Goal: Task Accomplishment & Management: Manage account settings

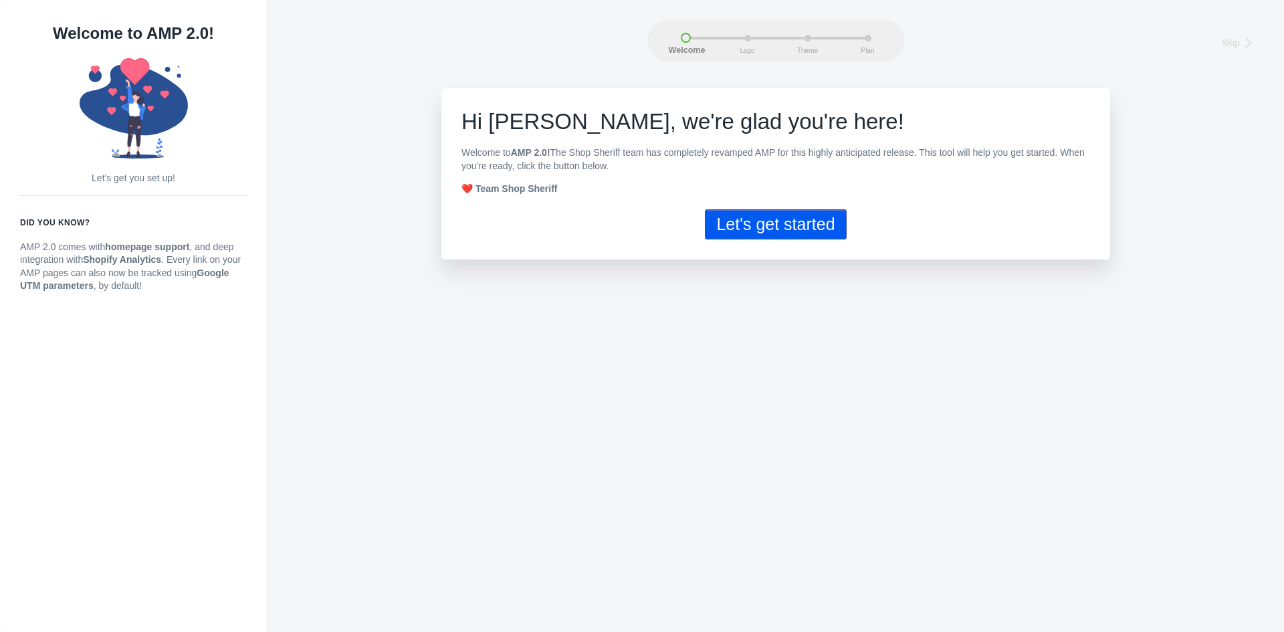
click at [807, 216] on button "Let's get started" at bounding box center [775, 224] width 141 height 30
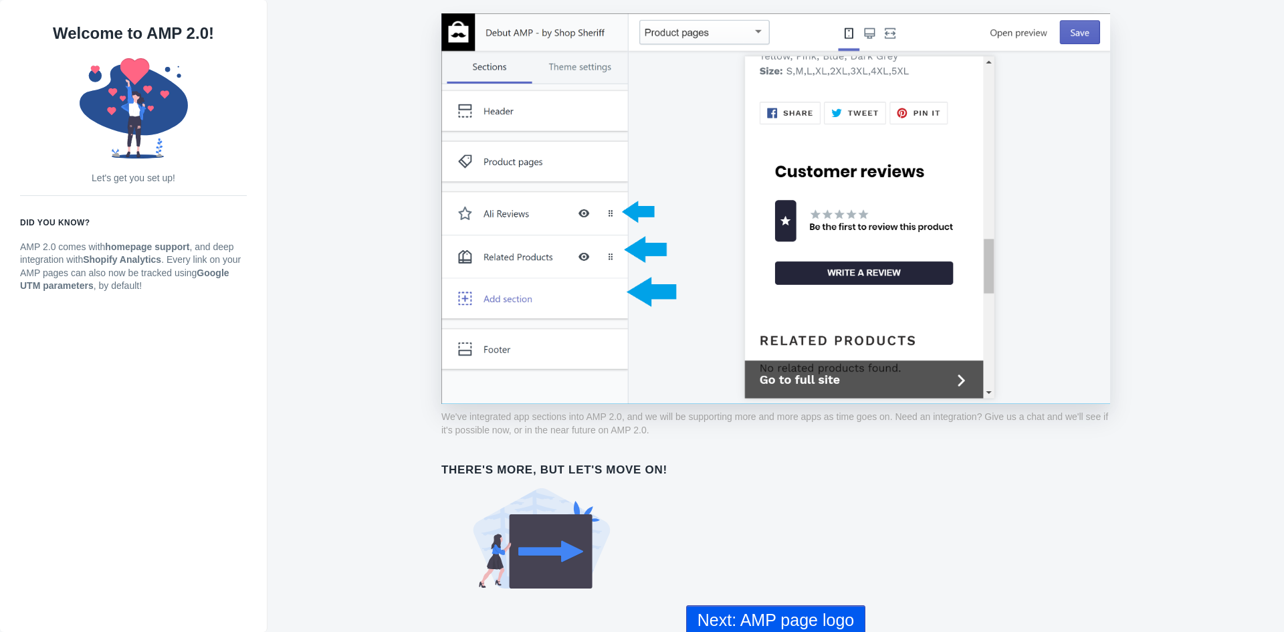
scroll to position [931, 0]
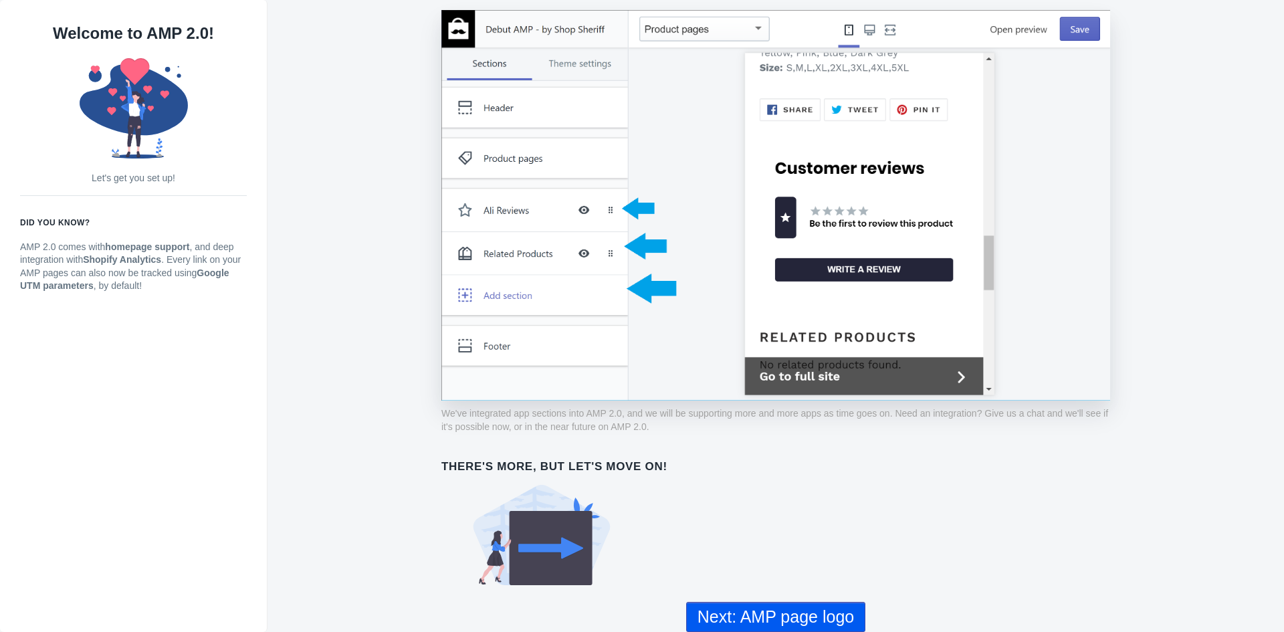
click at [795, 623] on button "Next: AMP page logo" at bounding box center [775, 617] width 179 height 30
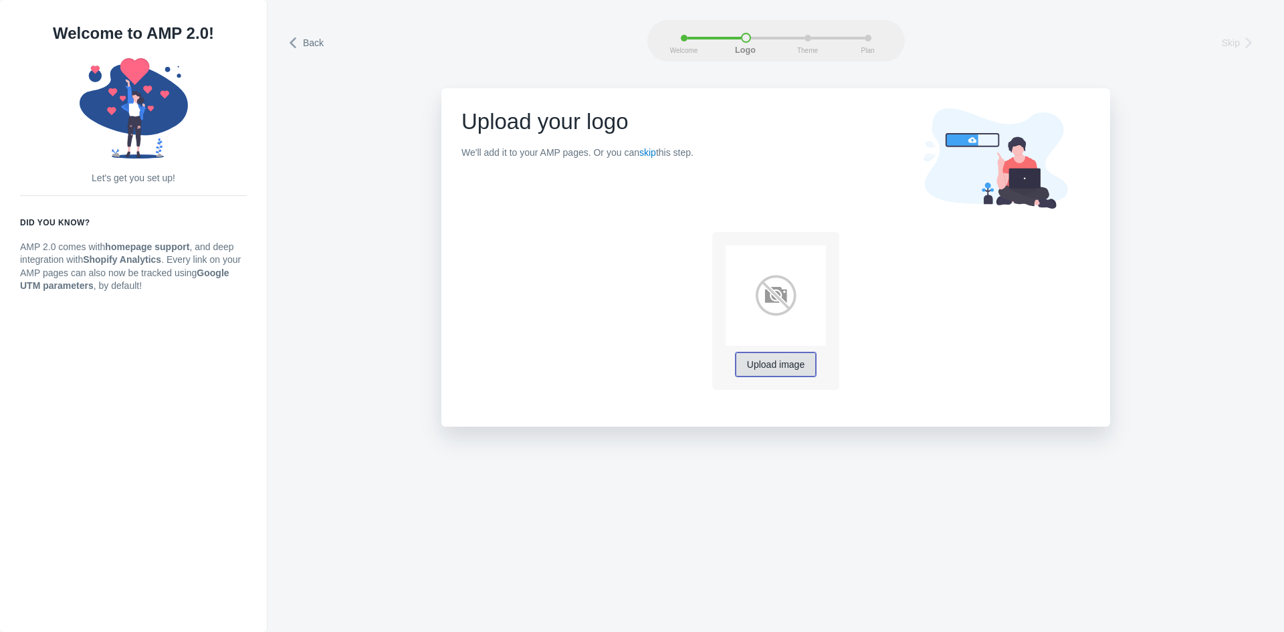
click at [771, 372] on button "Upload image" at bounding box center [776, 365] width 80 height 24
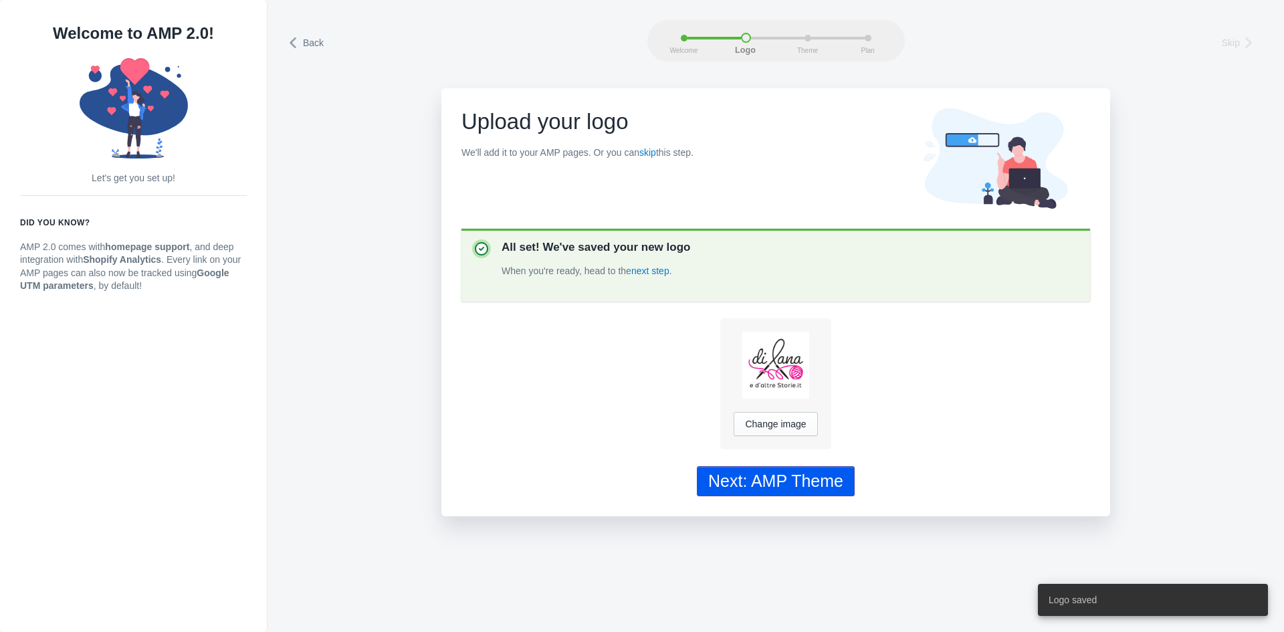
click at [803, 491] on div "Next: AMP Theme" at bounding box center [775, 481] width 135 height 19
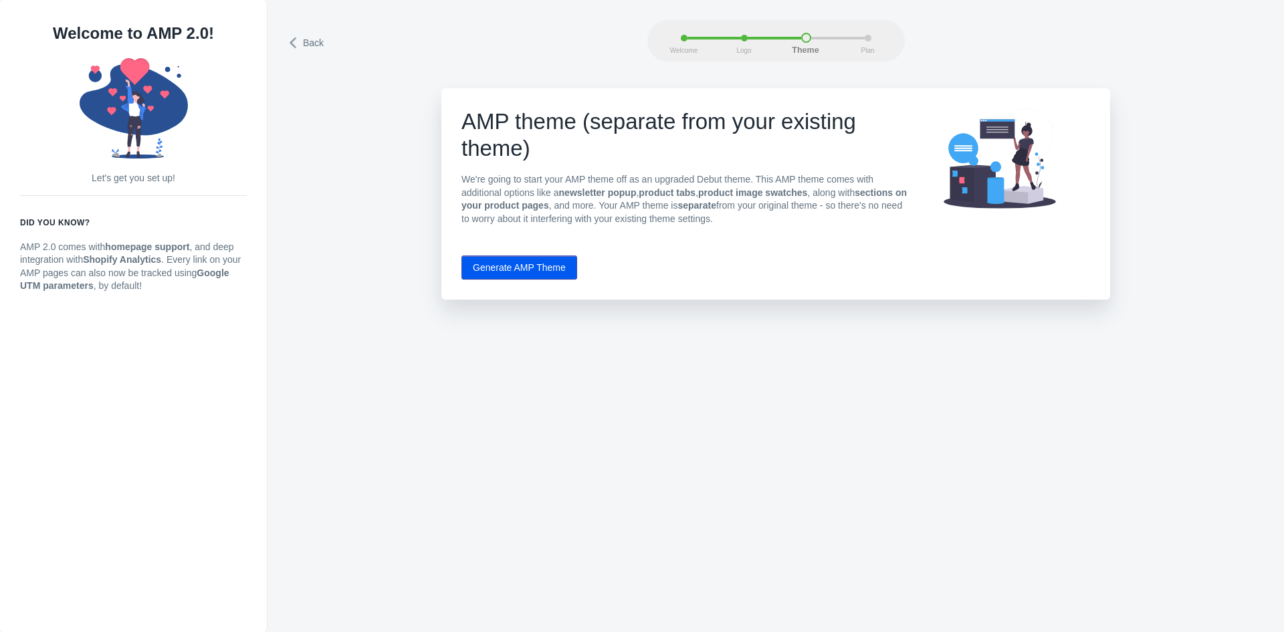
click at [543, 268] on button "Generate AMP Theme" at bounding box center [520, 268] width 116 height 24
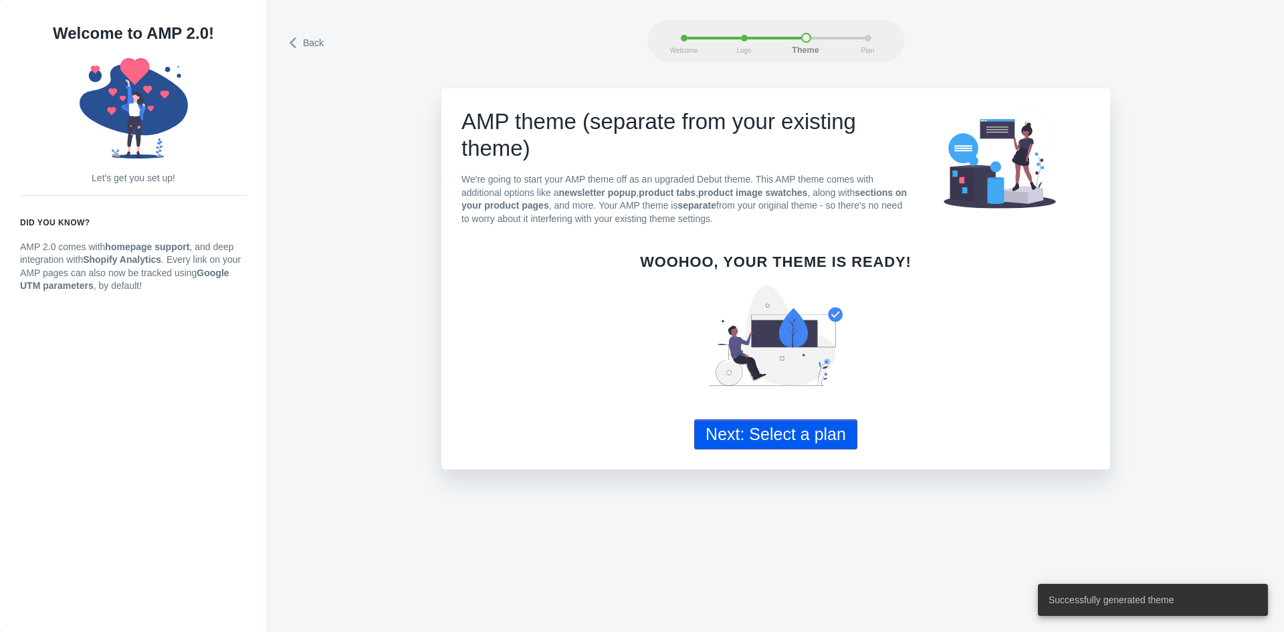
click at [767, 435] on button "Next: Select a plan" at bounding box center [775, 434] width 163 height 30
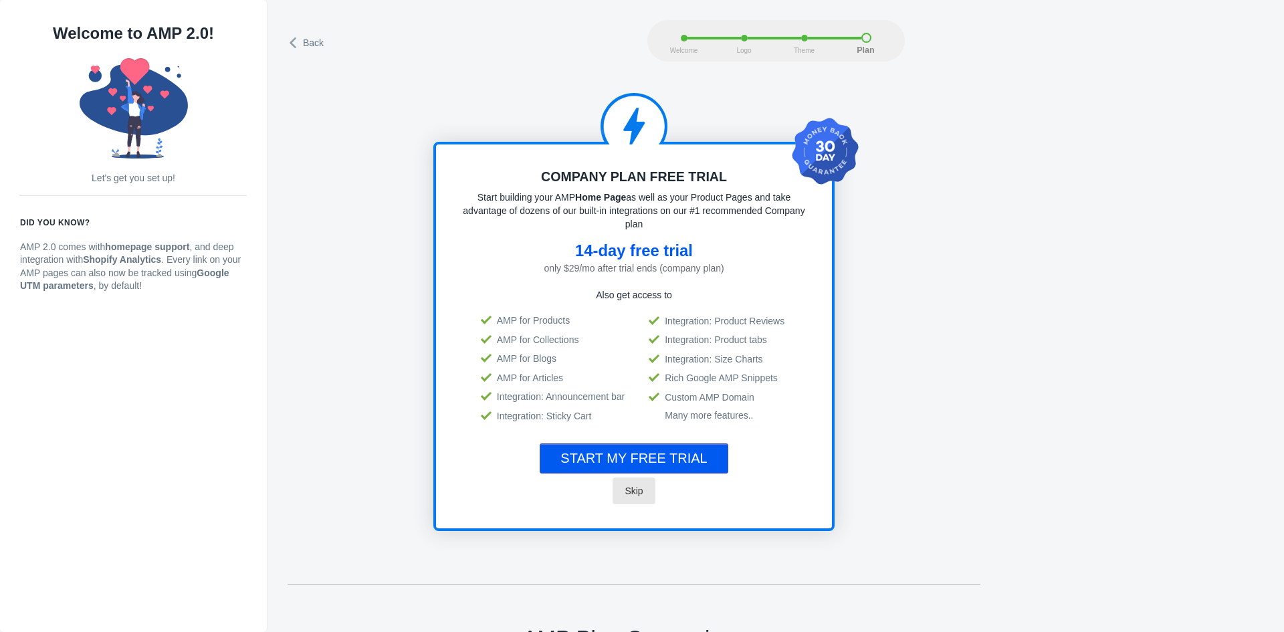
click at [633, 490] on span "Skip" at bounding box center [634, 491] width 18 height 11
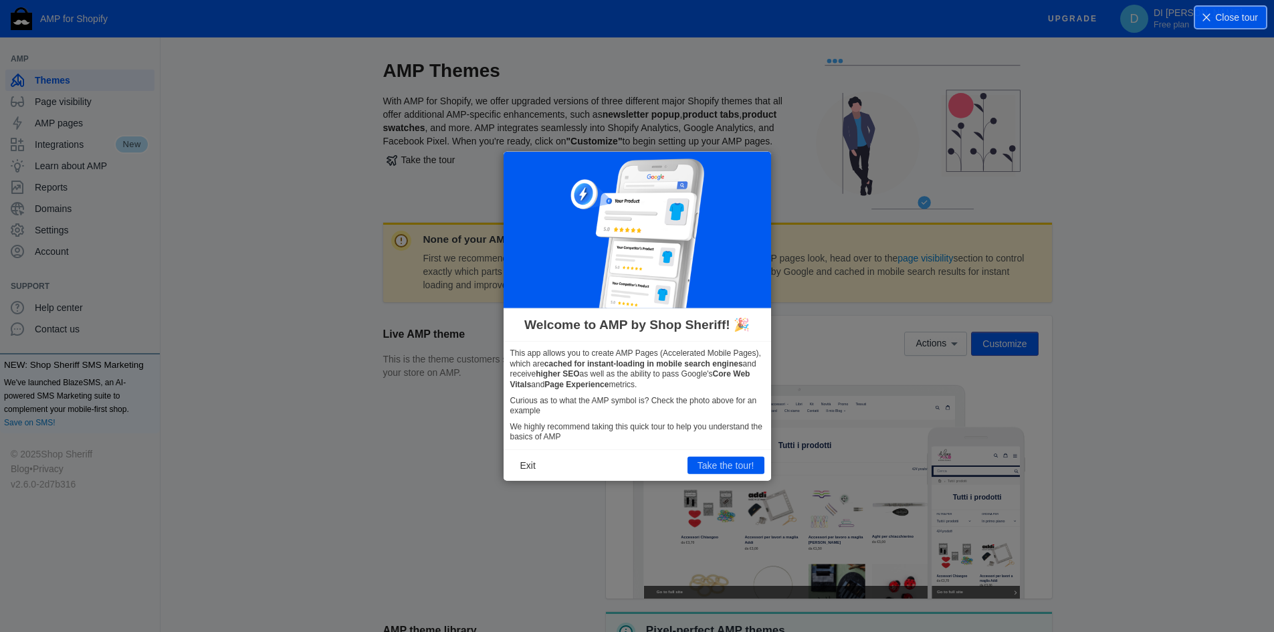
click at [735, 468] on button "Take the tour!" at bounding box center [726, 465] width 77 height 17
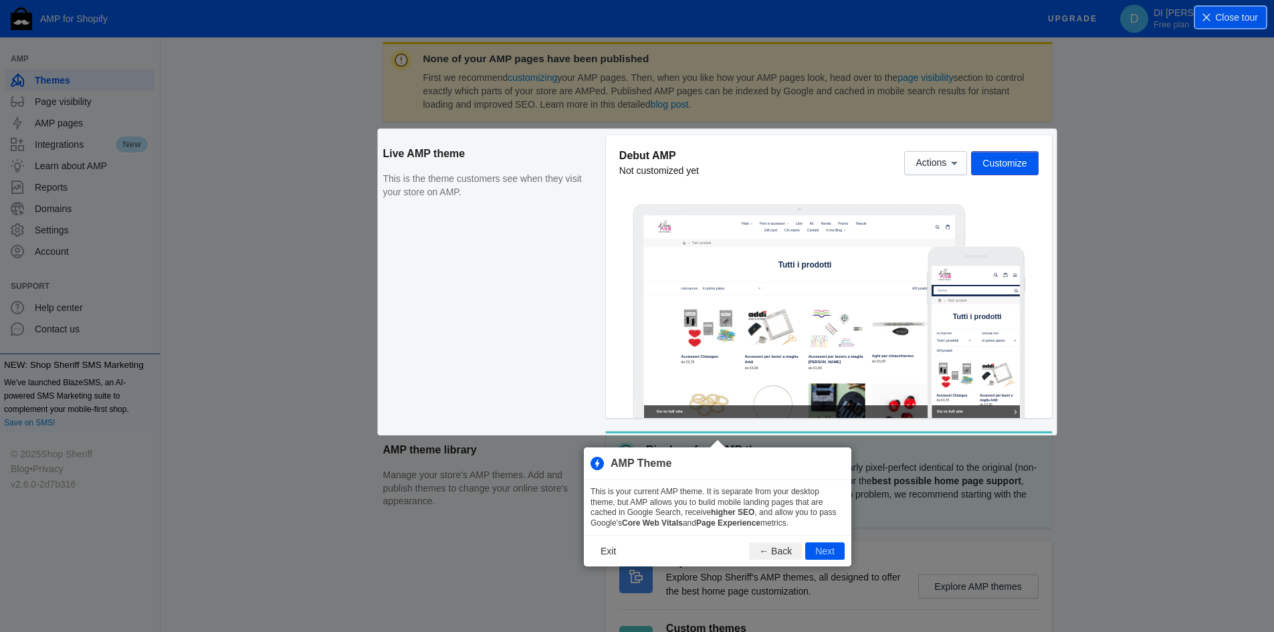
scroll to position [182, 0]
click at [829, 555] on button "Next" at bounding box center [824, 549] width 39 height 17
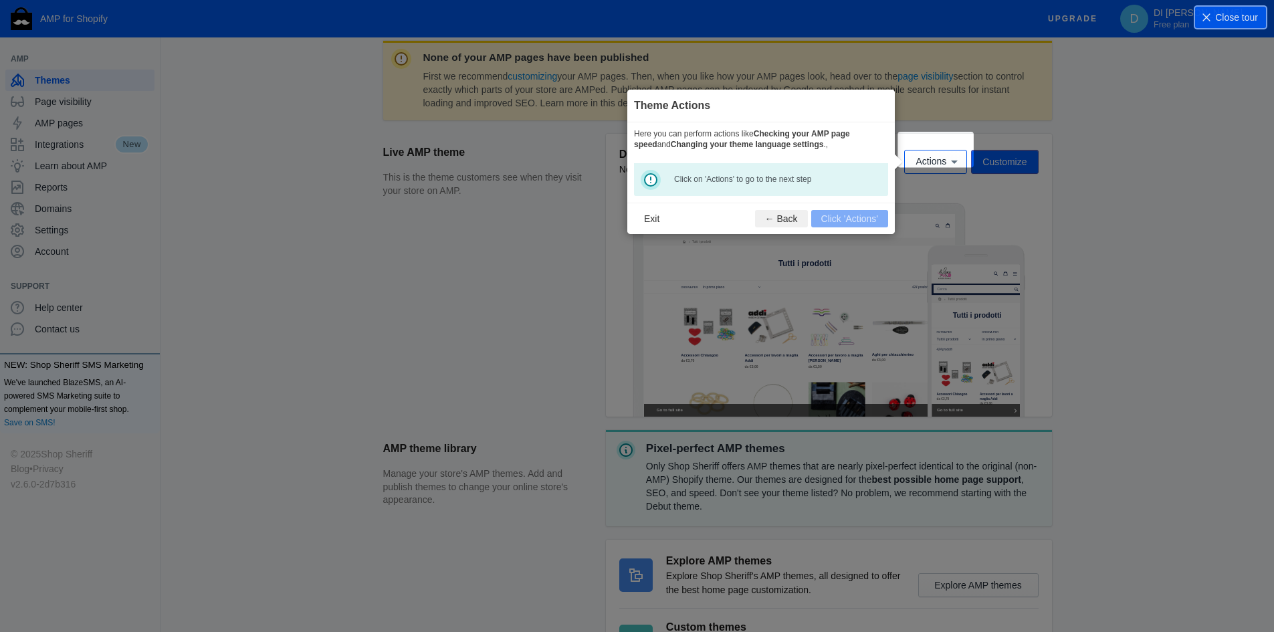
scroll to position [197, 0]
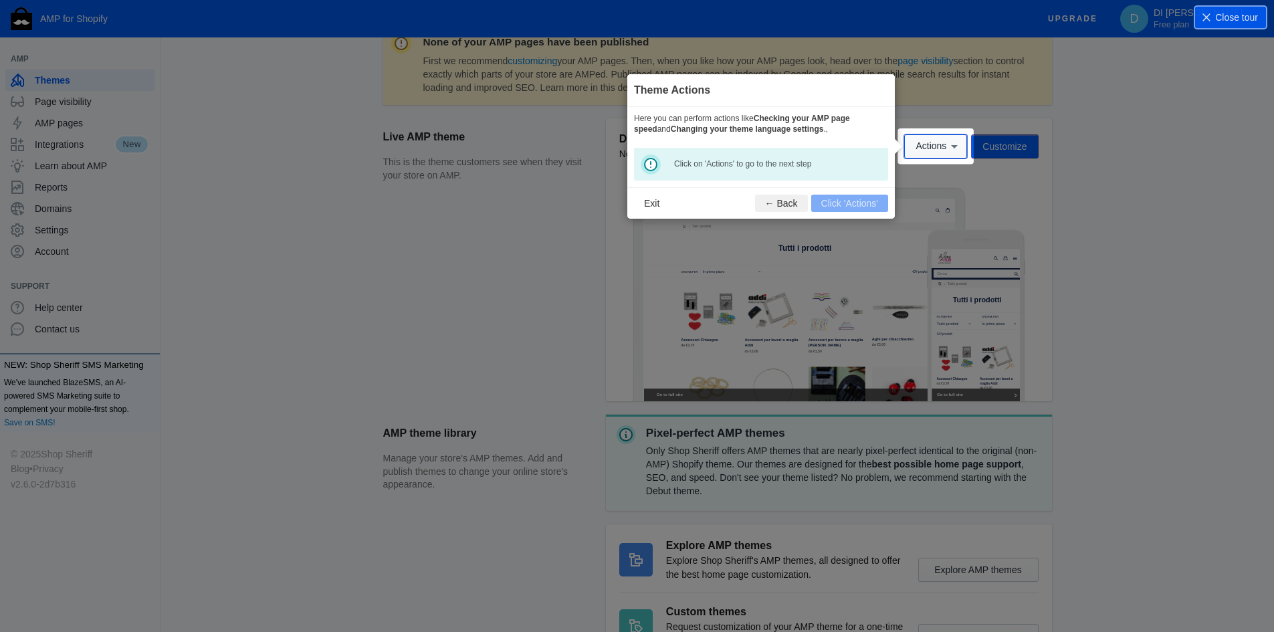
click at [929, 151] on span "Actions" at bounding box center [931, 146] width 31 height 11
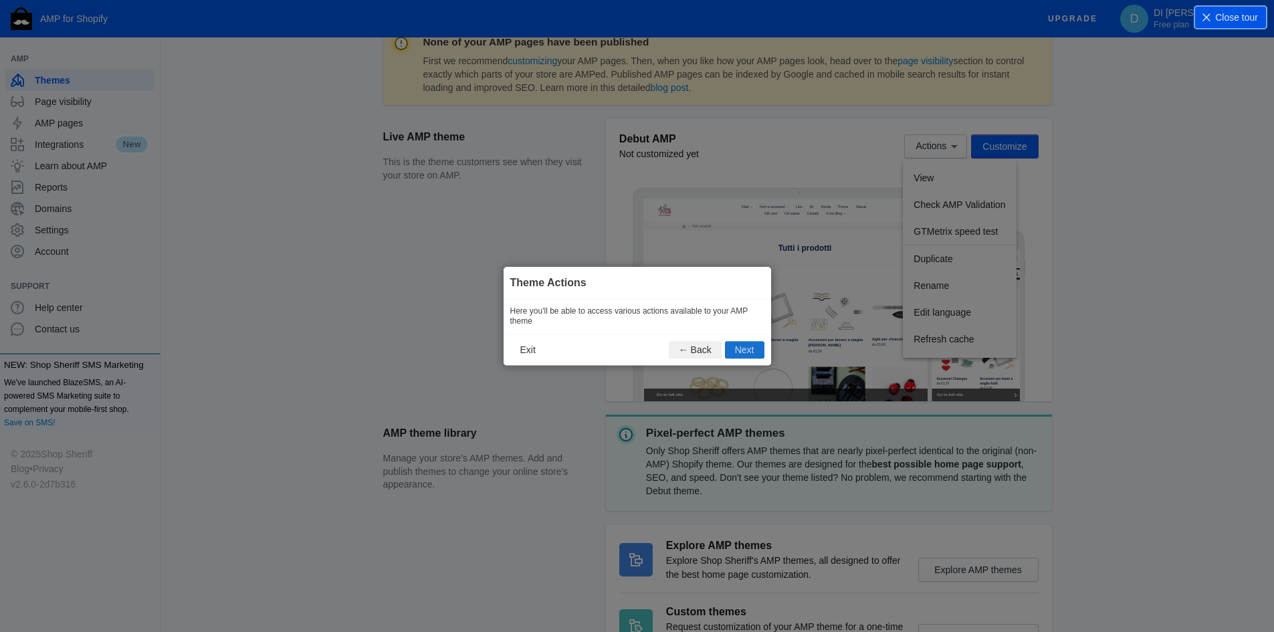
click at [739, 347] on button "Next" at bounding box center [744, 349] width 39 height 17
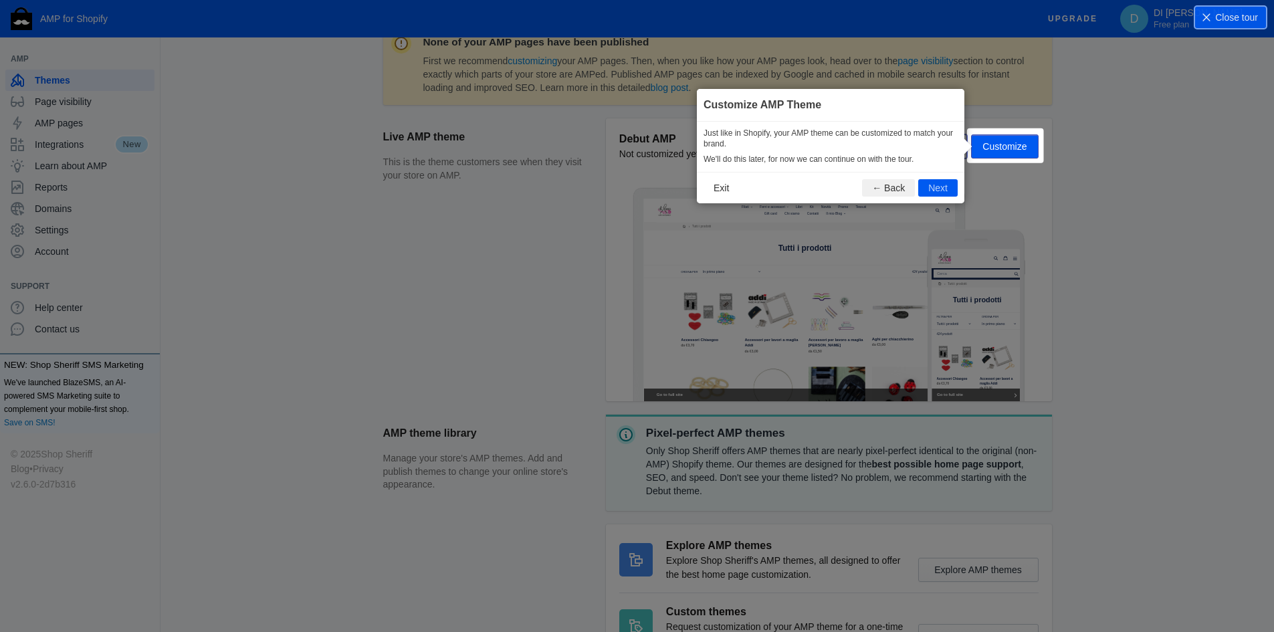
scroll to position [198, 0]
click at [945, 187] on button "Next" at bounding box center [938, 187] width 39 height 17
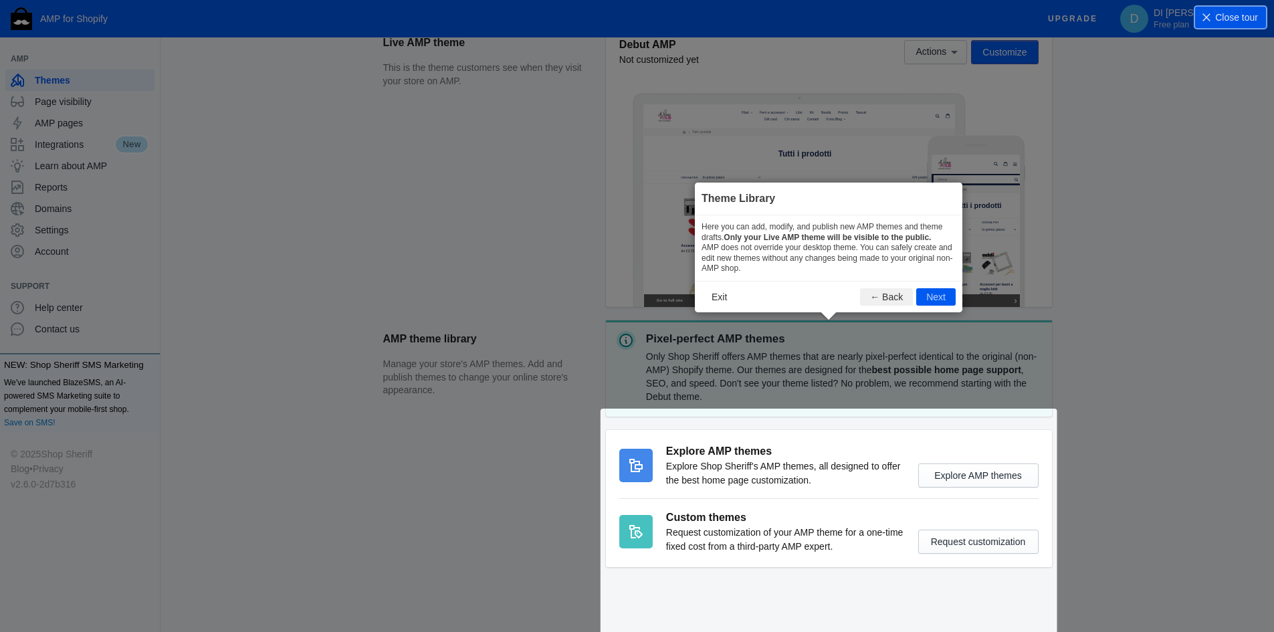
scroll to position [302, 0]
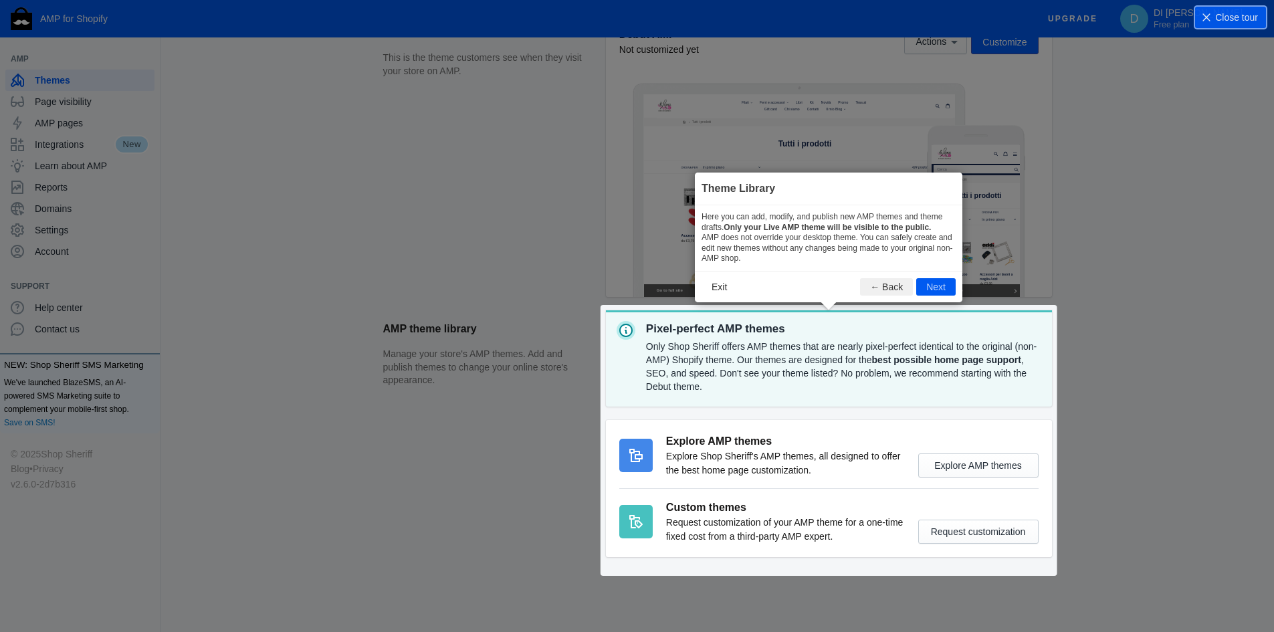
click at [979, 468] on section "AMP theme library Manage your store's AMP themes. Add and publish themes to cha…" at bounding box center [717, 440] width 669 height 260
click at [948, 289] on button "Next" at bounding box center [936, 286] width 39 height 17
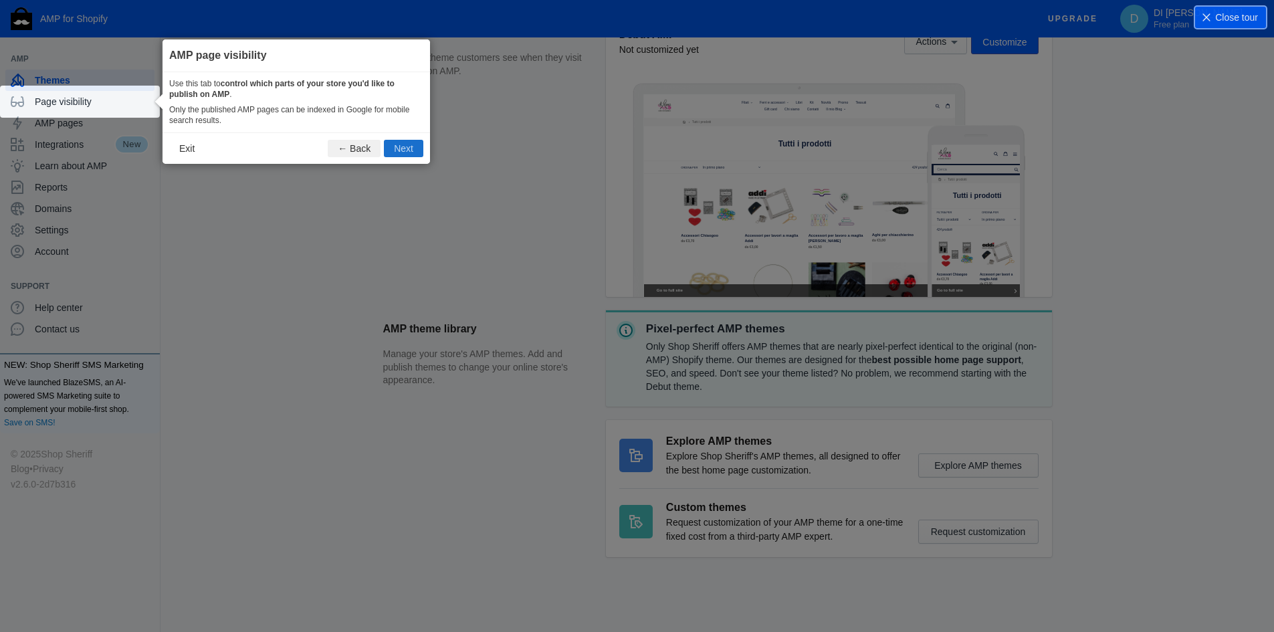
click at [394, 149] on button "Next" at bounding box center [403, 148] width 39 height 17
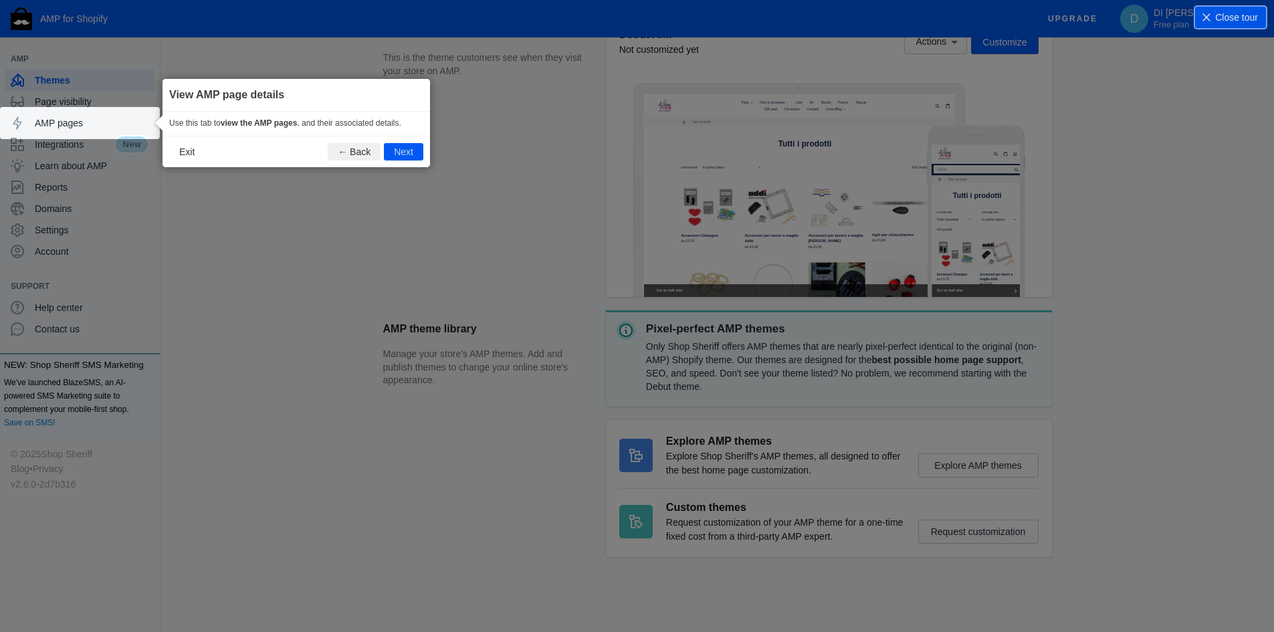
click at [394, 149] on button "Next" at bounding box center [403, 151] width 39 height 17
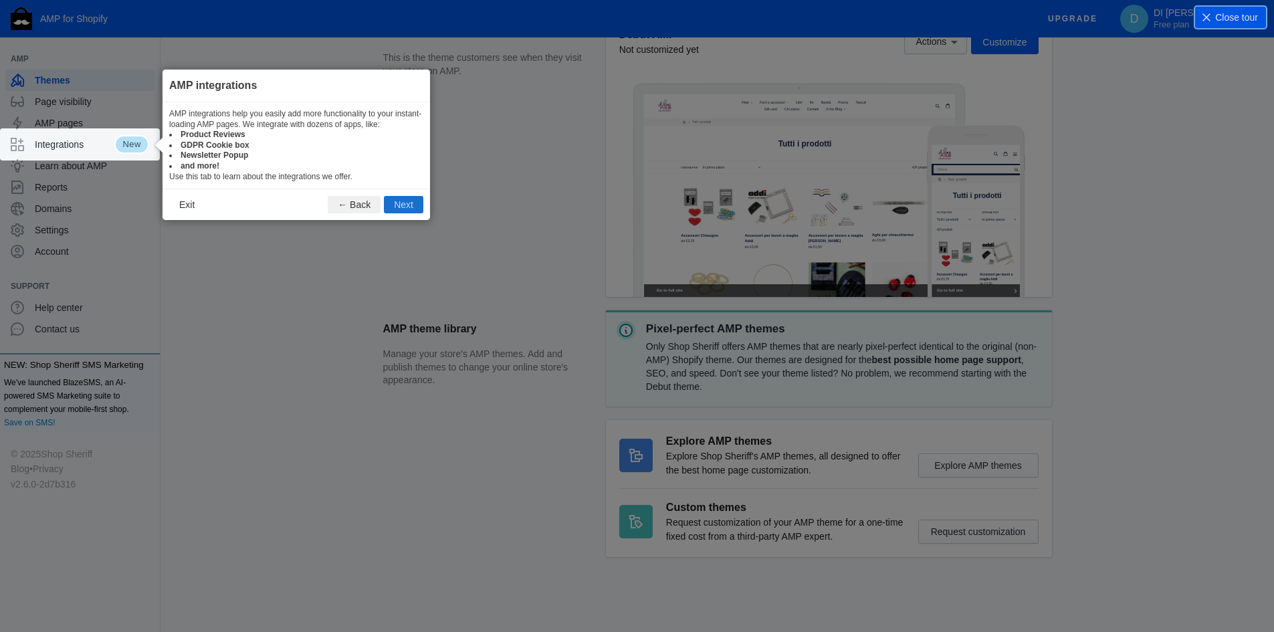
click at [405, 198] on button "Next" at bounding box center [403, 204] width 39 height 17
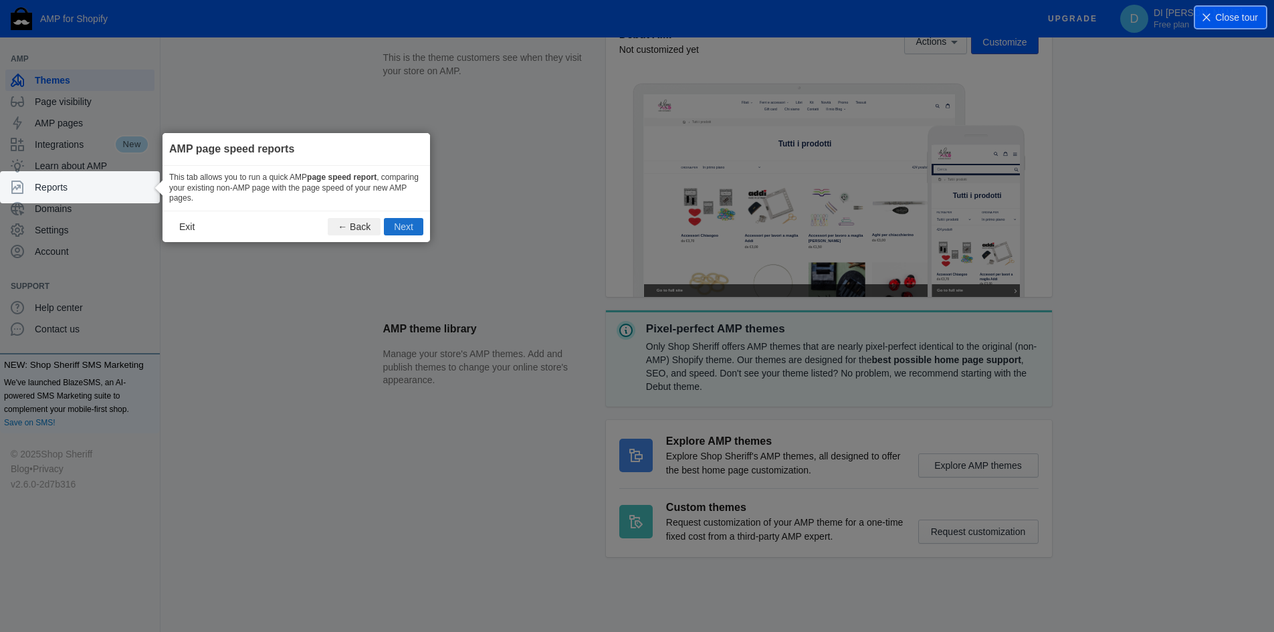
click at [399, 227] on button "Next" at bounding box center [403, 226] width 39 height 17
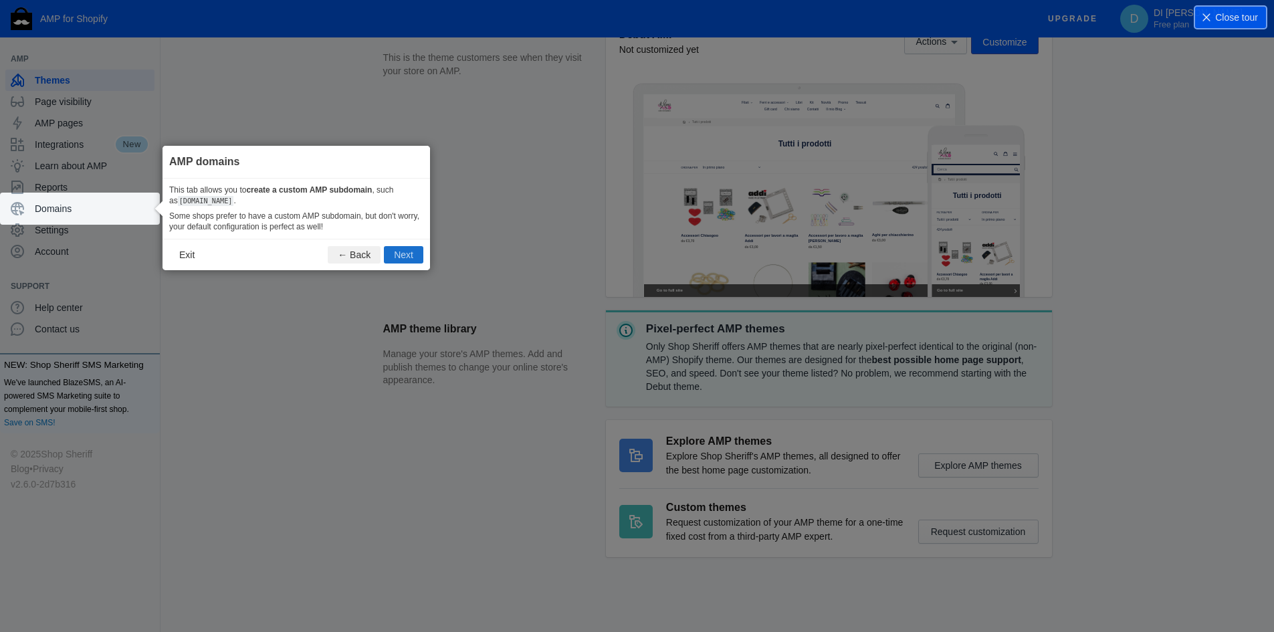
click at [402, 256] on button "Next" at bounding box center [403, 254] width 39 height 17
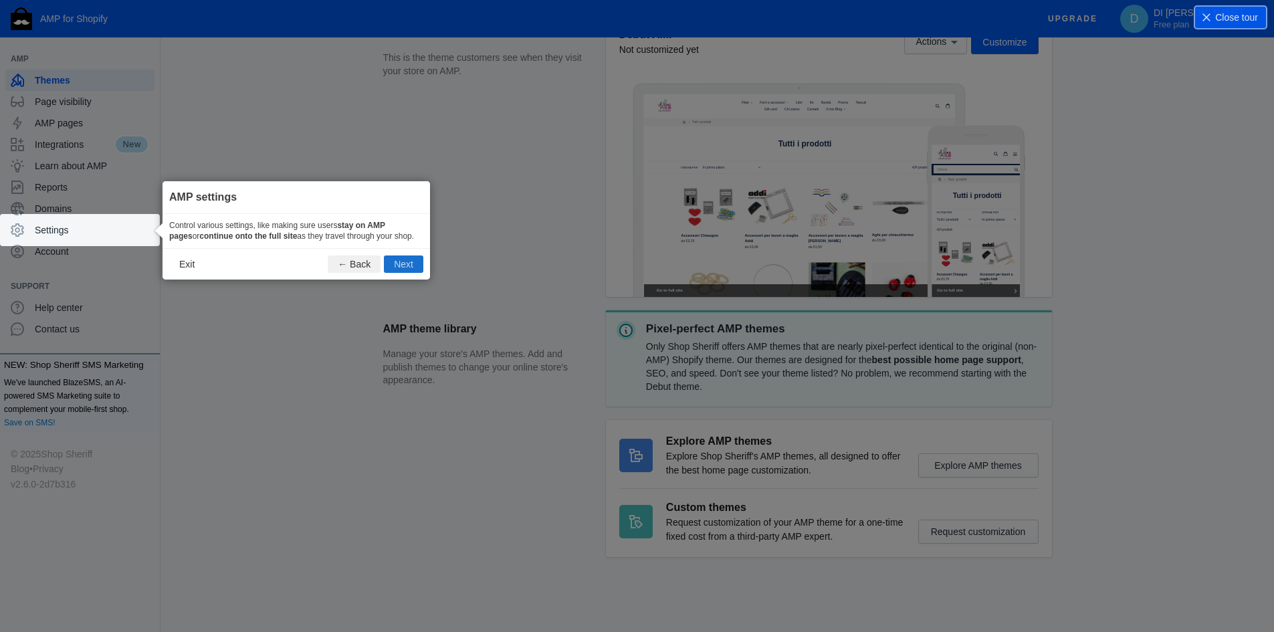
click at [402, 261] on button "Next" at bounding box center [403, 264] width 39 height 17
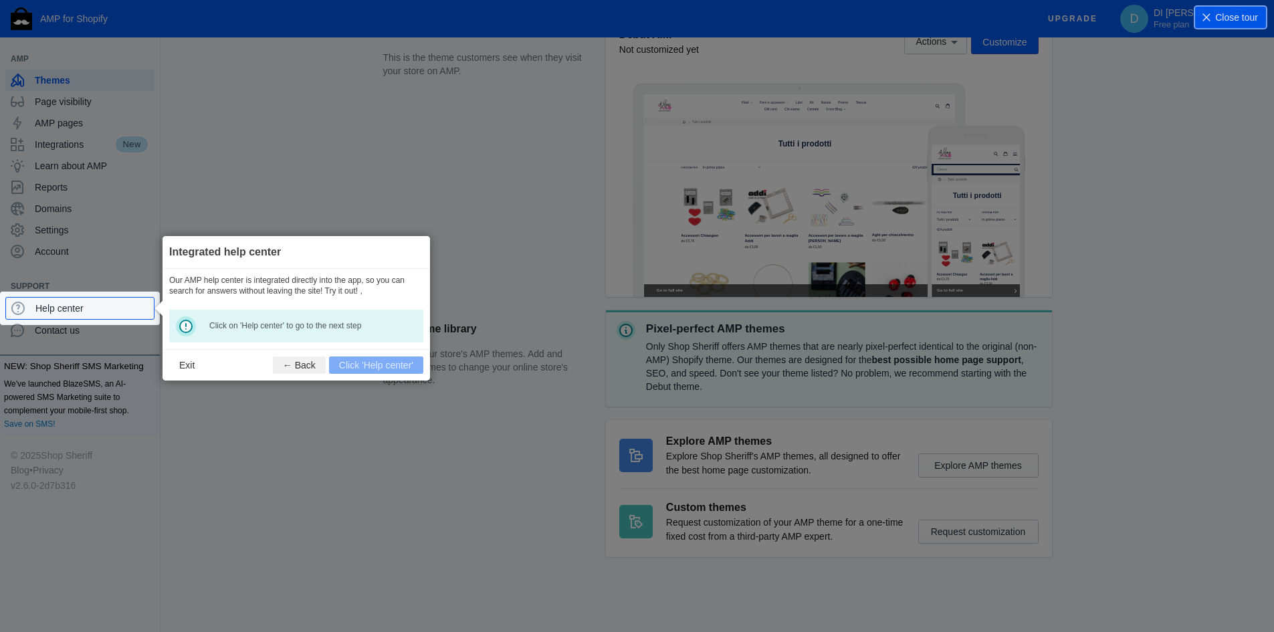
click at [421, 478] on icon at bounding box center [642, 316] width 1284 height 632
click at [398, 369] on footer "Exit ← Back Click 'Help center'" at bounding box center [297, 364] width 268 height 31
drag, startPoint x: 383, startPoint y: 475, endPoint x: 350, endPoint y: 419, distance: 65.4
click at [383, 474] on icon at bounding box center [642, 316] width 1284 height 632
click at [305, 361] on button "← Back" at bounding box center [299, 365] width 53 height 17
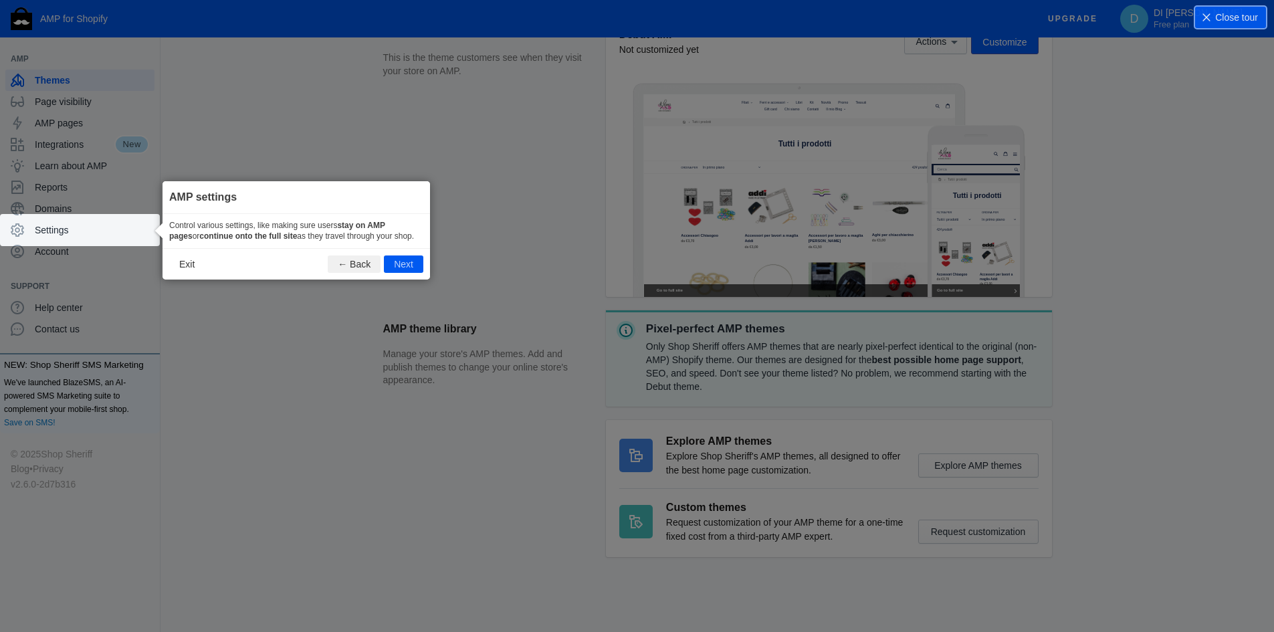
click at [494, 183] on icon at bounding box center [642, 316] width 1284 height 632
click at [195, 264] on button "Exit" at bounding box center [186, 264] width 35 height 17
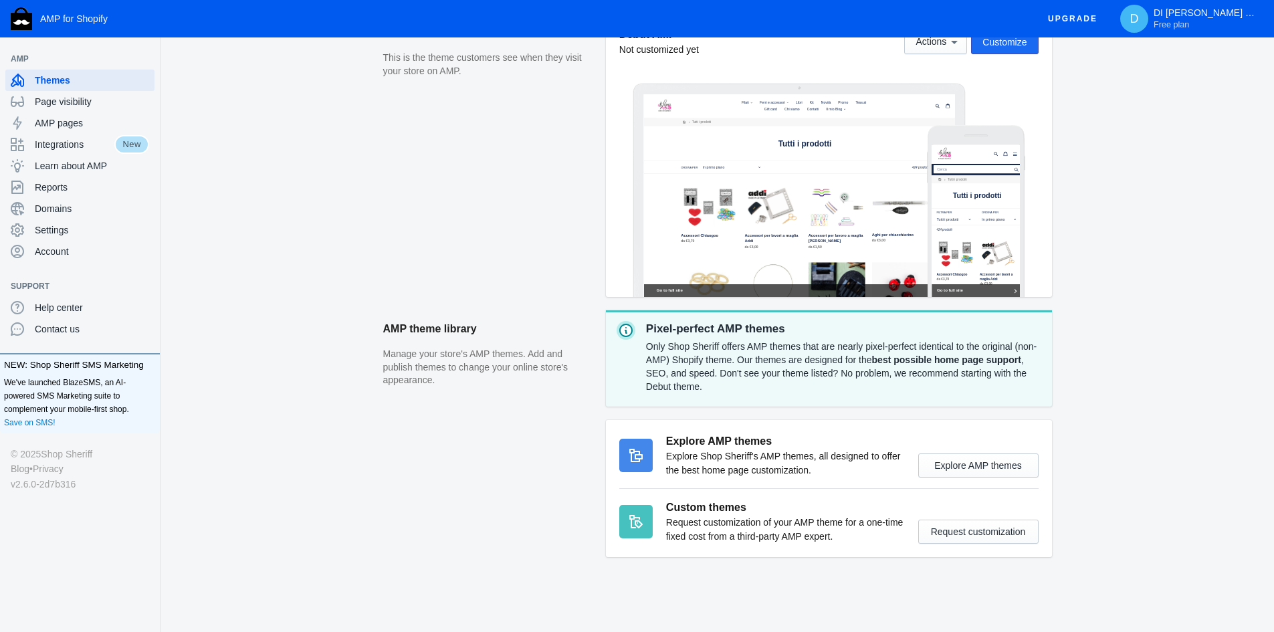
click at [1007, 46] on span "Customize" at bounding box center [1005, 42] width 44 height 11
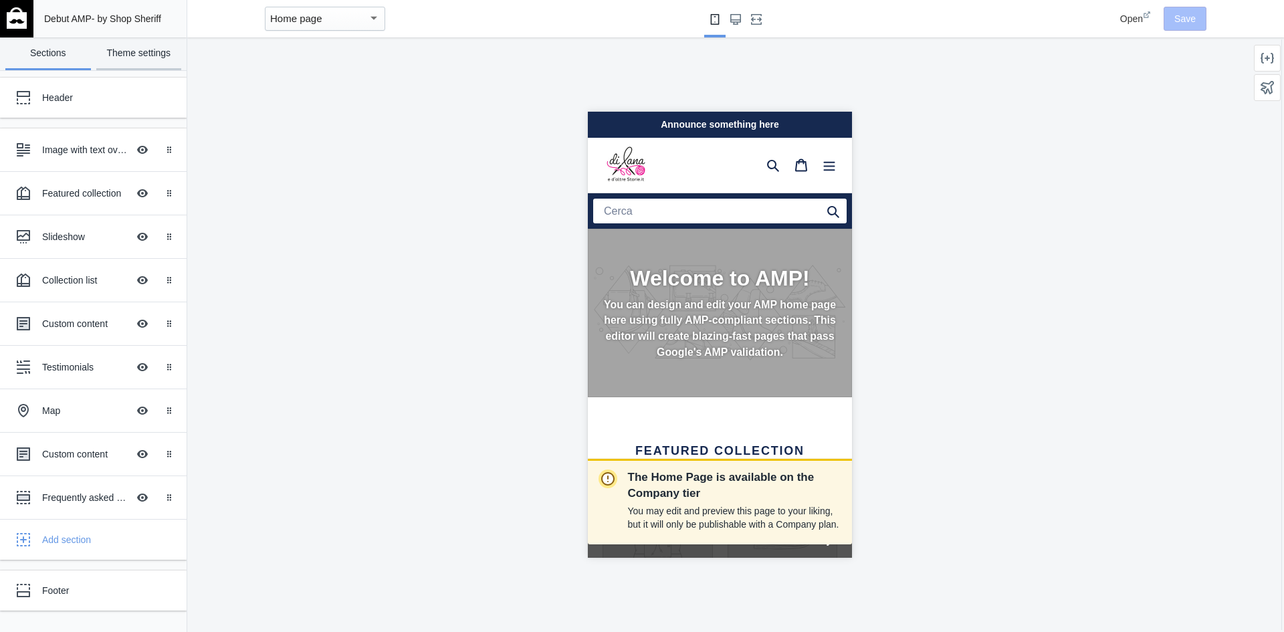
click at [159, 52] on link "Theme settings" at bounding box center [139, 53] width 86 height 33
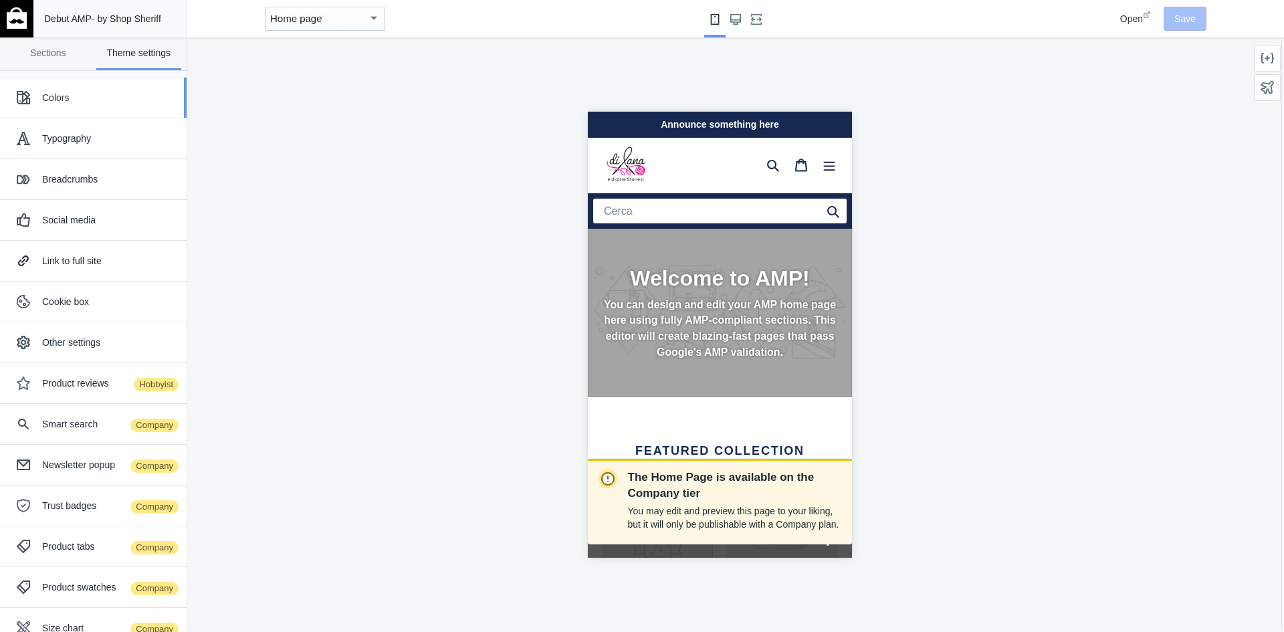
scroll to position [0, 225]
click at [93, 101] on div "Colors" at bounding box center [109, 97] width 134 height 13
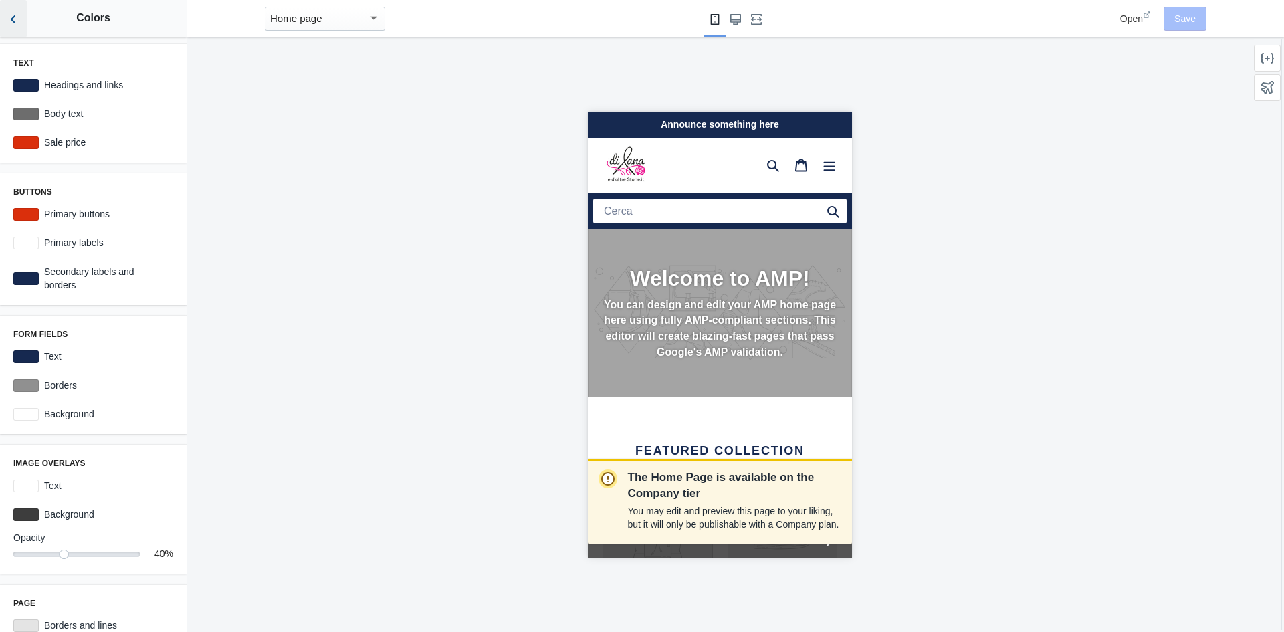
click at [15, 23] on icon "Back to sections" at bounding box center [13, 19] width 13 height 13
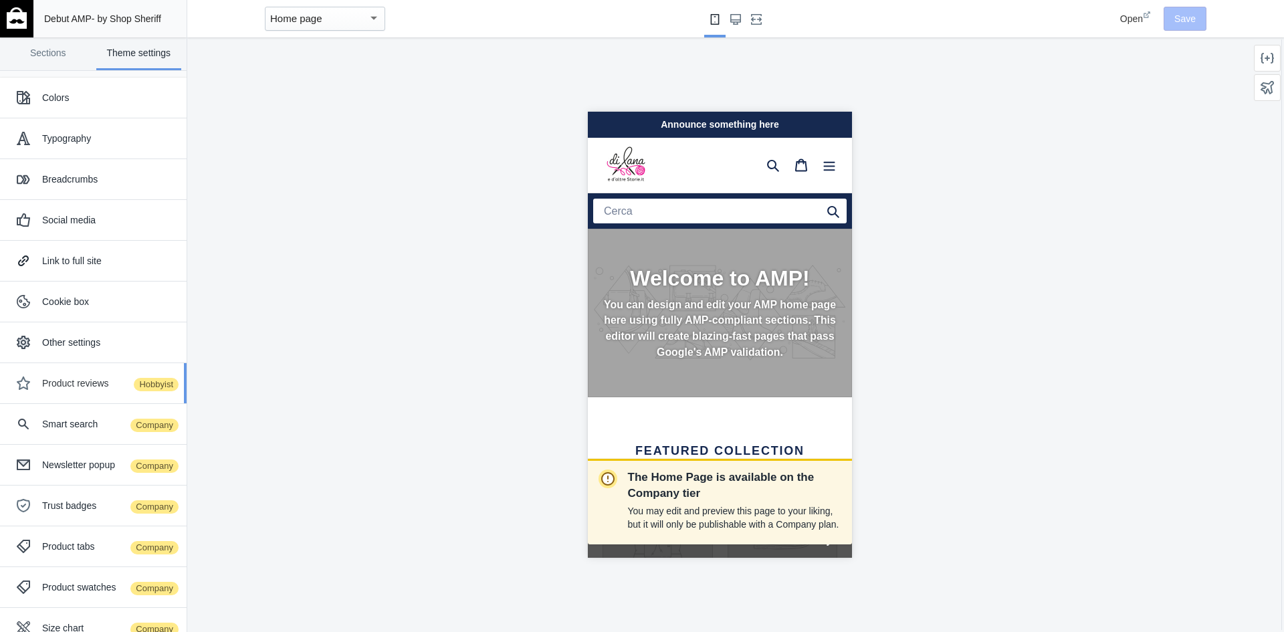
scroll to position [0, 0]
click at [80, 387] on div "Product reviews Hobbyist" at bounding box center [109, 383] width 134 height 13
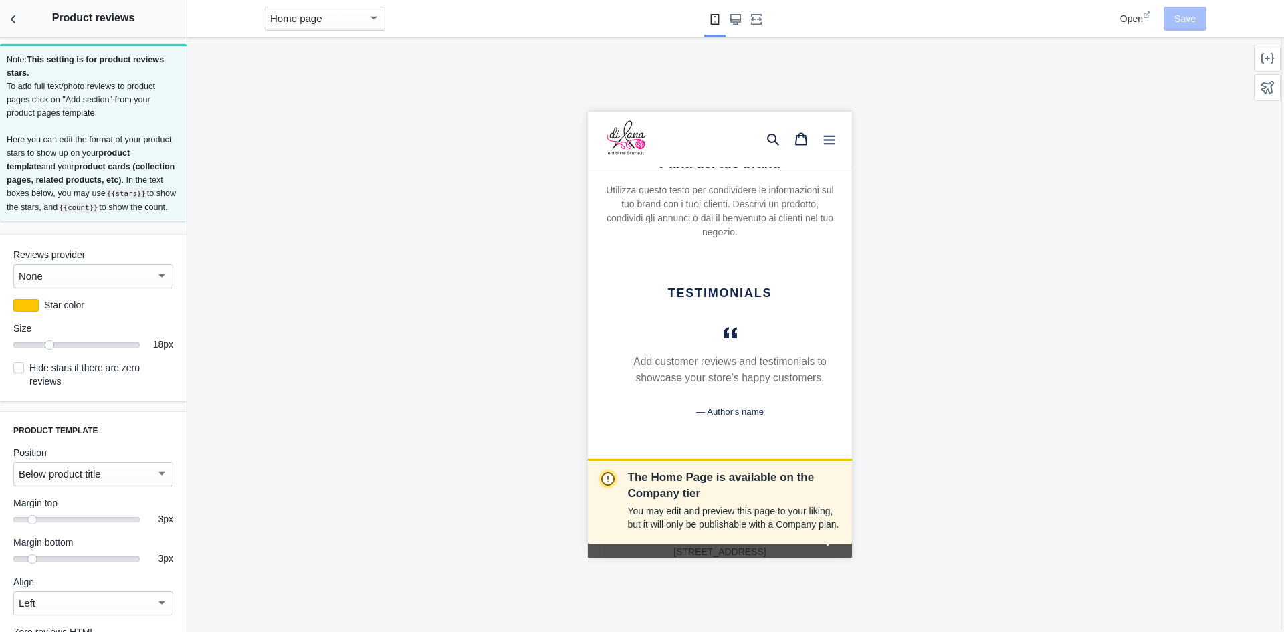
scroll to position [1388, 0]
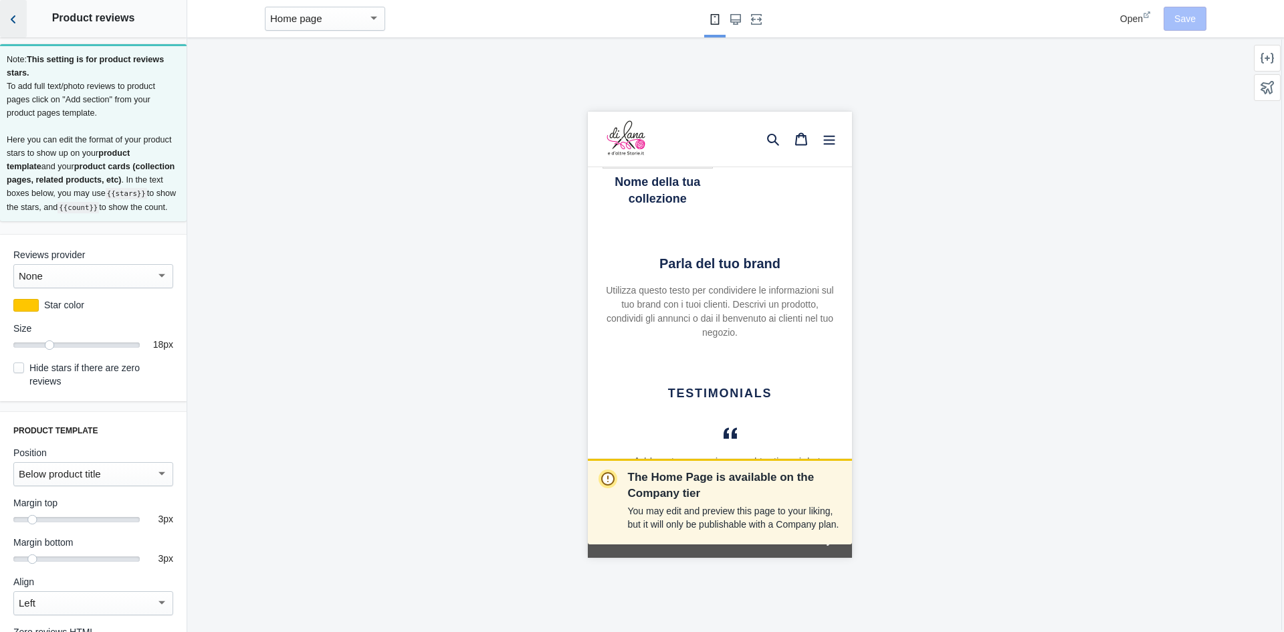
click at [19, 16] on icon "Back to sections" at bounding box center [13, 19] width 13 height 13
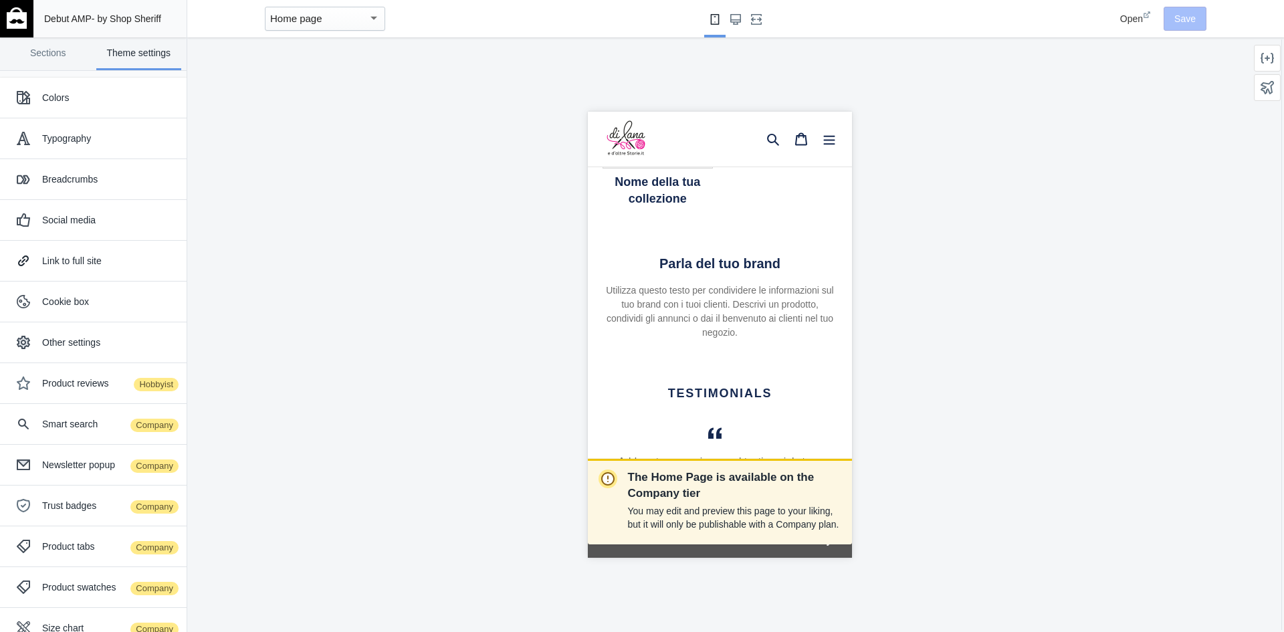
scroll to position [0, 0]
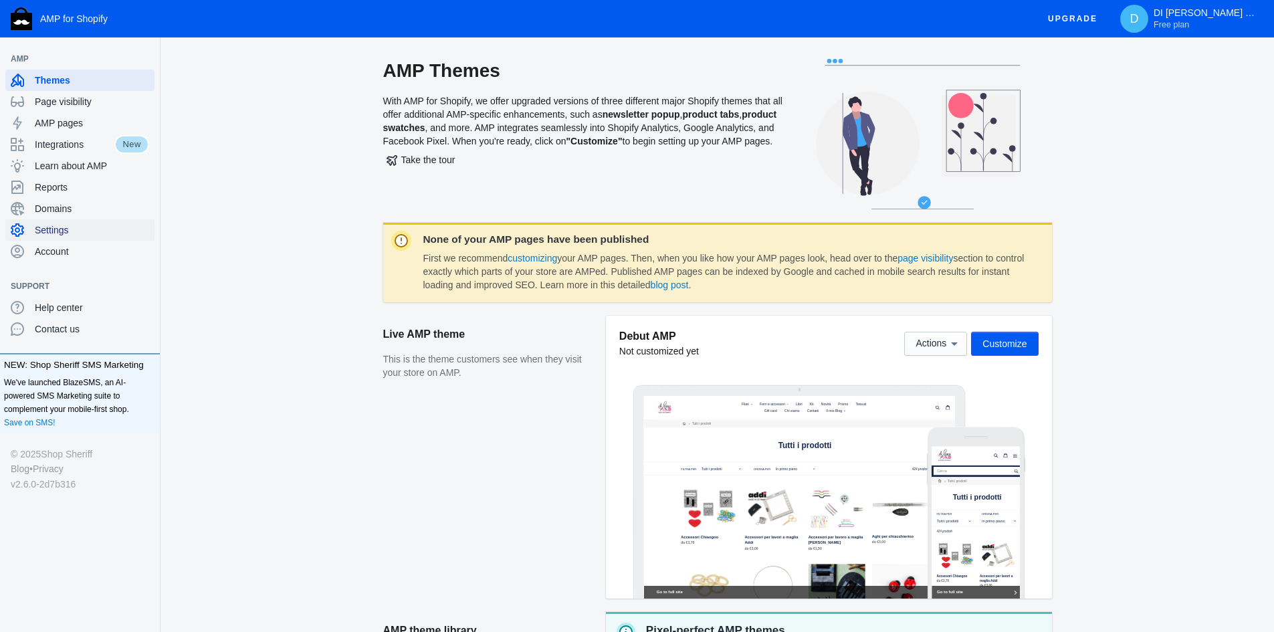
click at [84, 233] on span "Settings" at bounding box center [92, 229] width 114 height 13
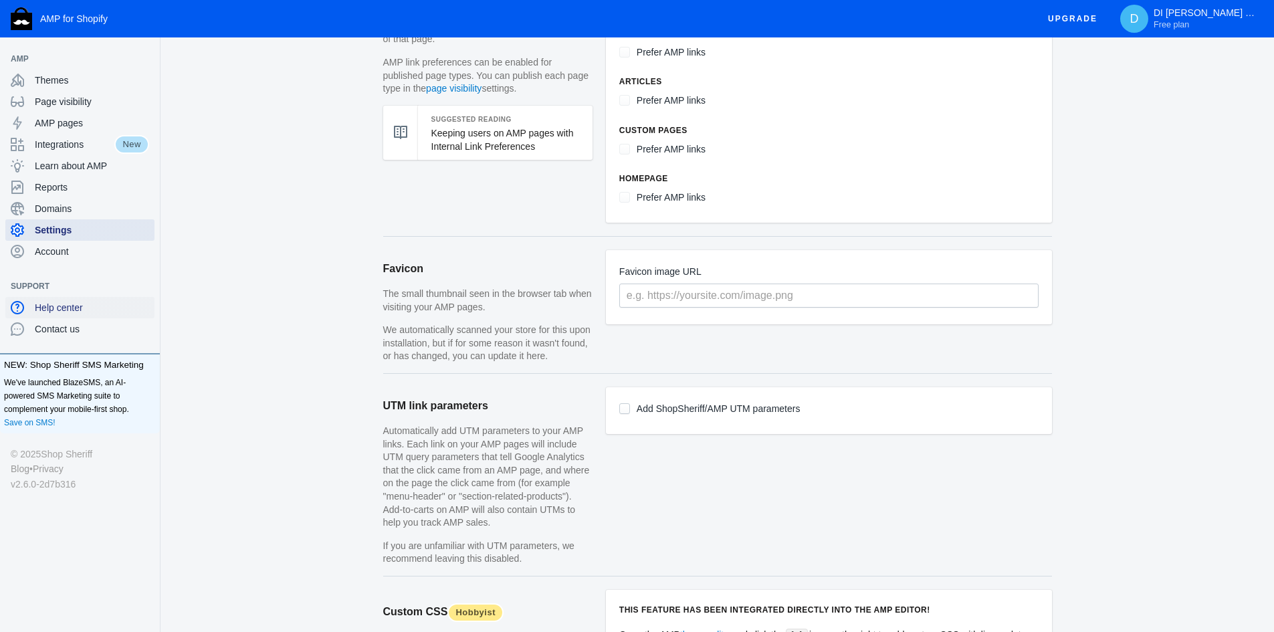
scroll to position [803, 0]
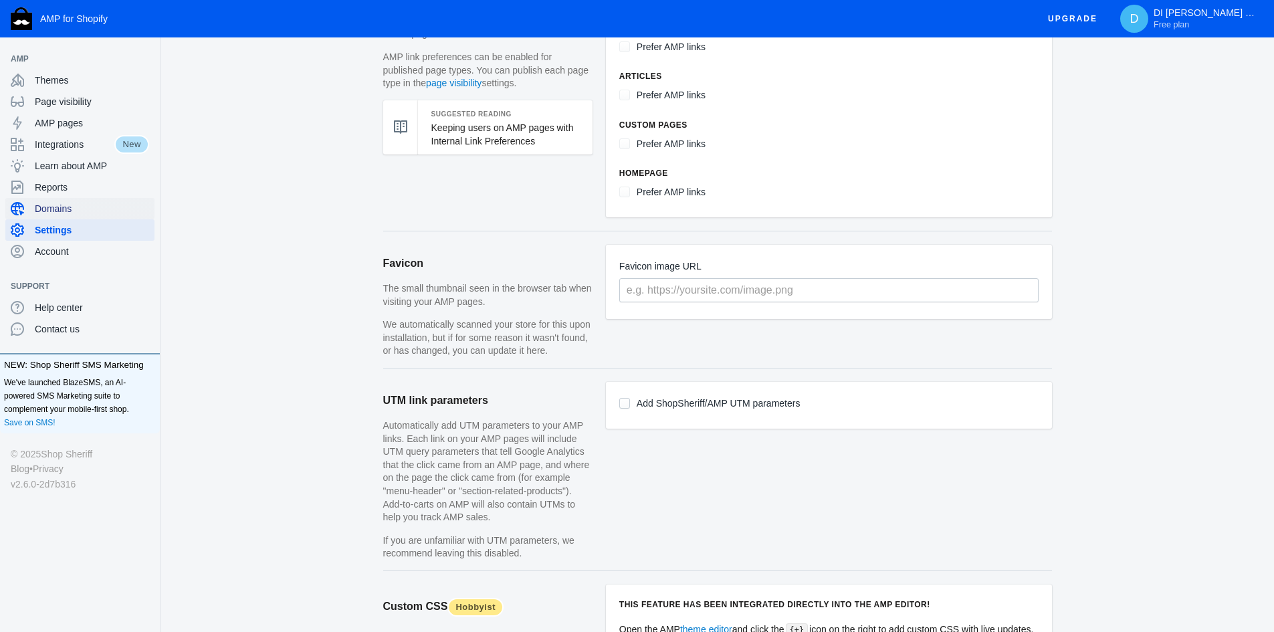
click at [59, 205] on span "Domains" at bounding box center [92, 208] width 114 height 13
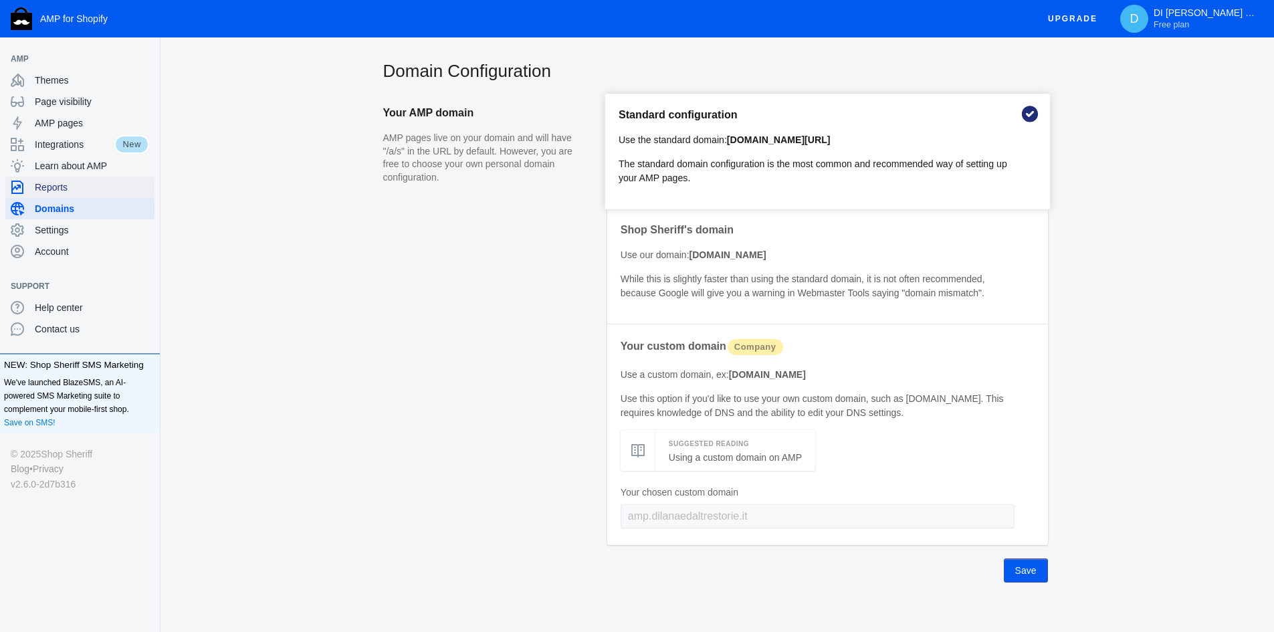
click at [56, 187] on span "Reports" at bounding box center [92, 187] width 114 height 13
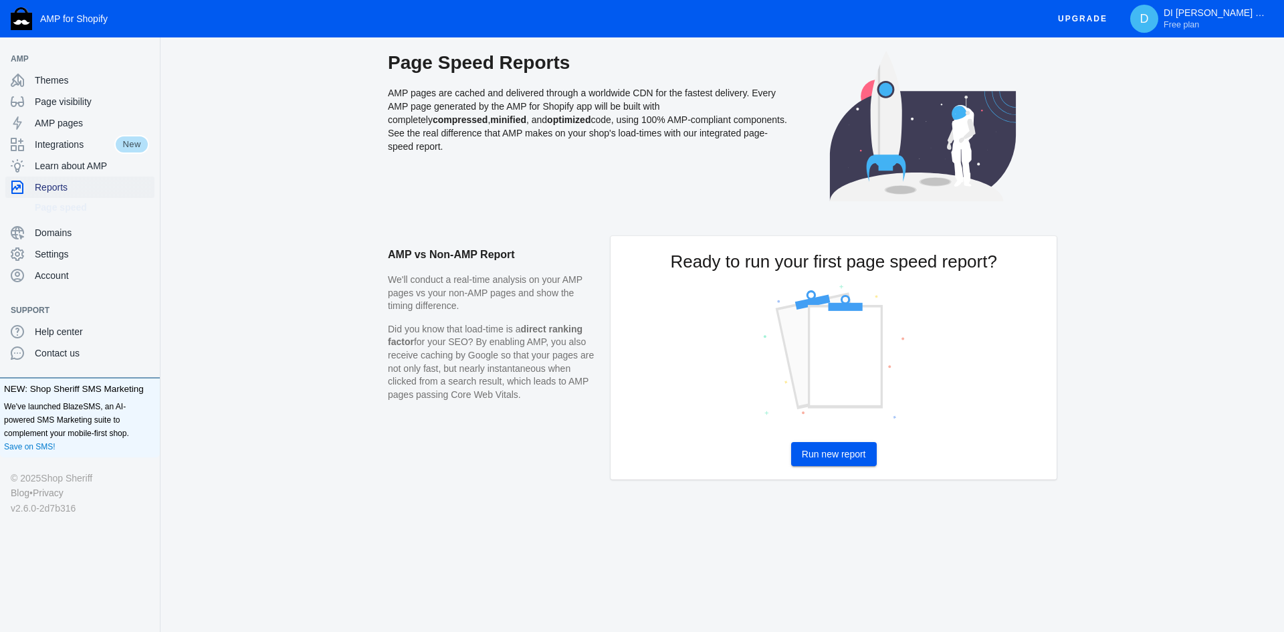
click at [56, 187] on span "Reports" at bounding box center [92, 187] width 114 height 13
click at [52, 165] on span "Learn about AMP" at bounding box center [92, 165] width 114 height 13
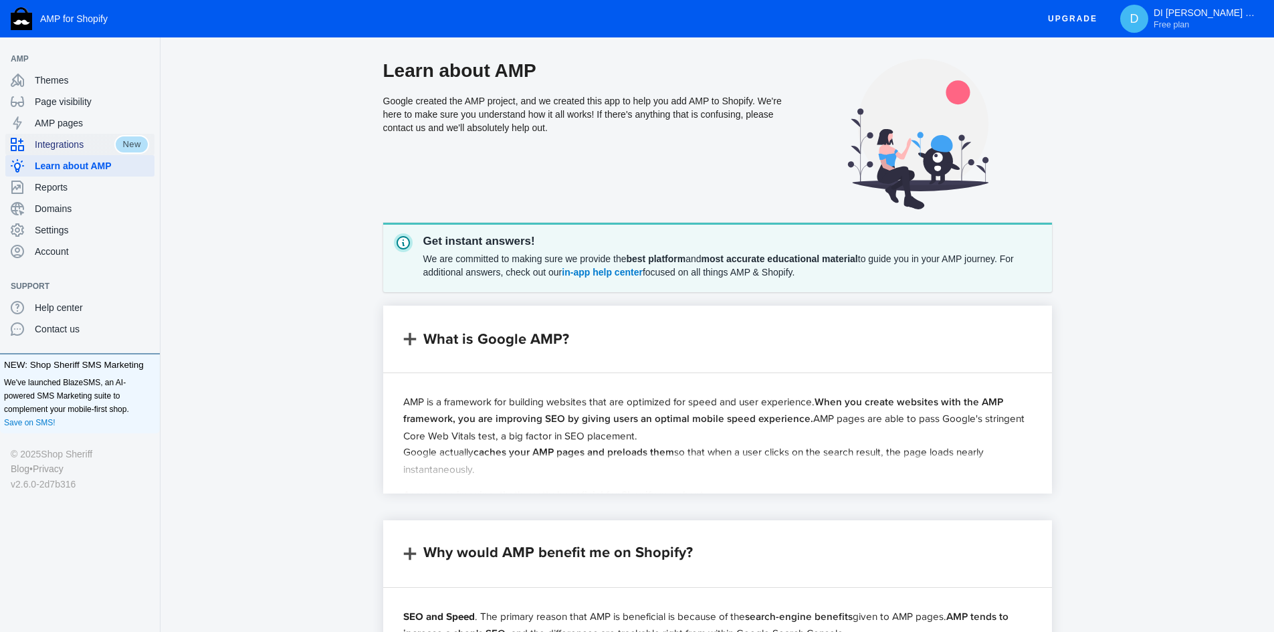
click at [46, 144] on span "Integrations" at bounding box center [75, 144] width 80 height 13
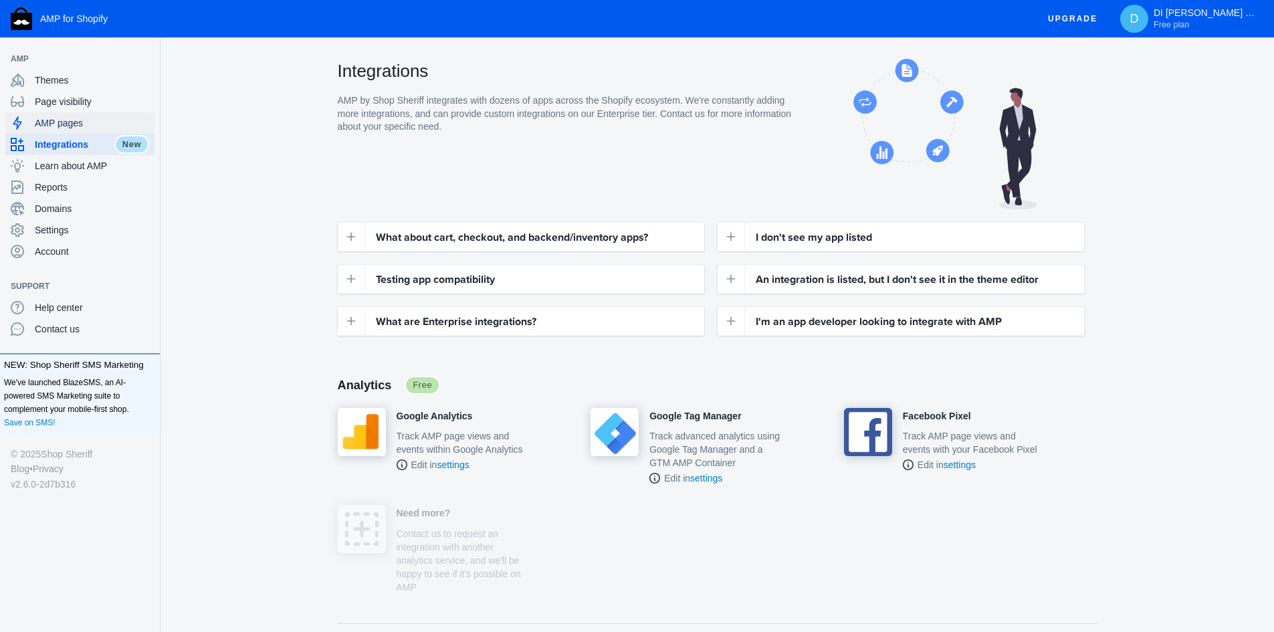
click at [50, 126] on span "AMP pages" at bounding box center [92, 122] width 114 height 13
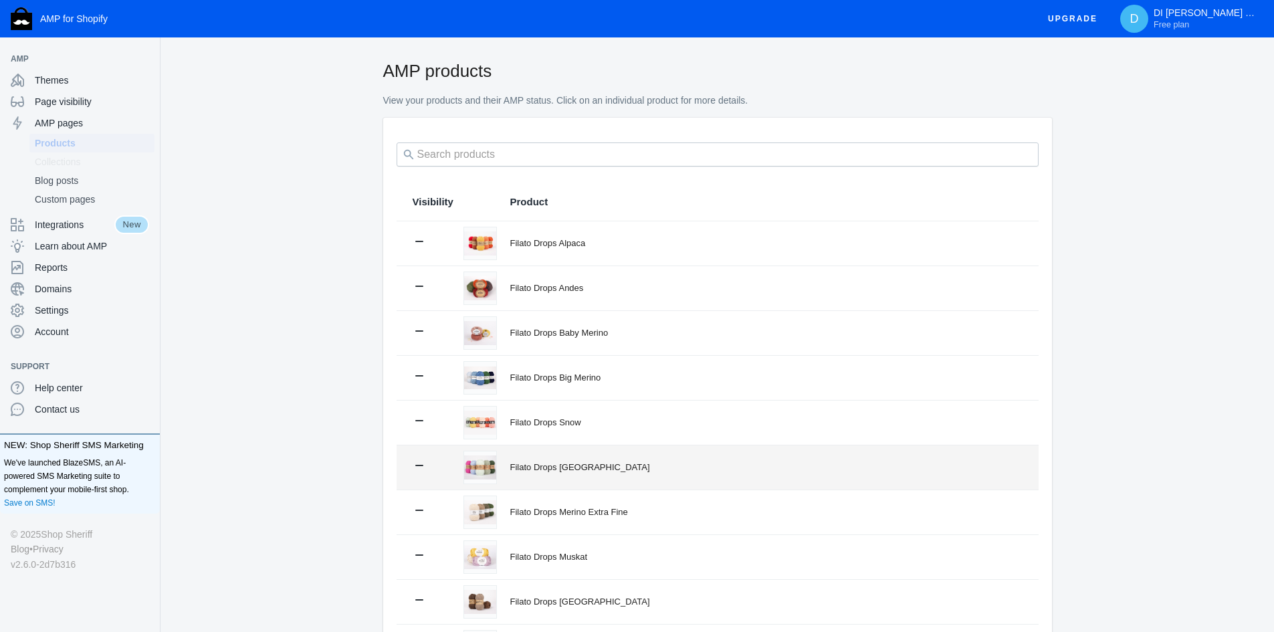
click at [571, 467] on div "Filato Drops [GEOGRAPHIC_DATA]" at bounding box center [766, 467] width 512 height 13
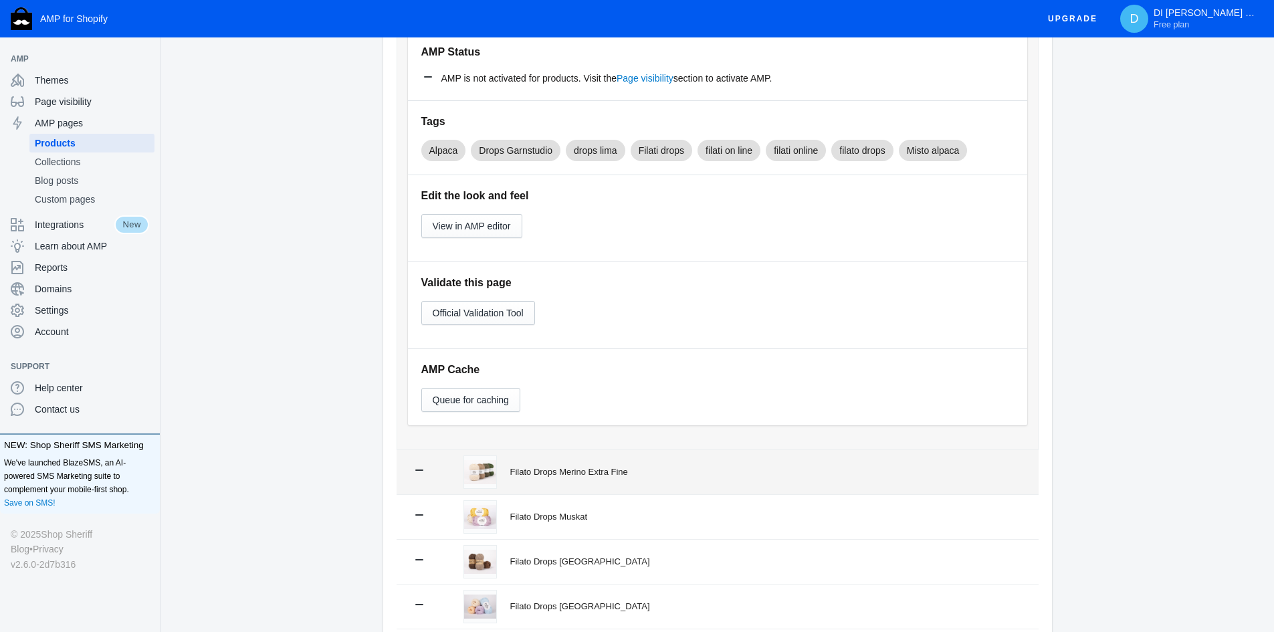
scroll to position [664, 0]
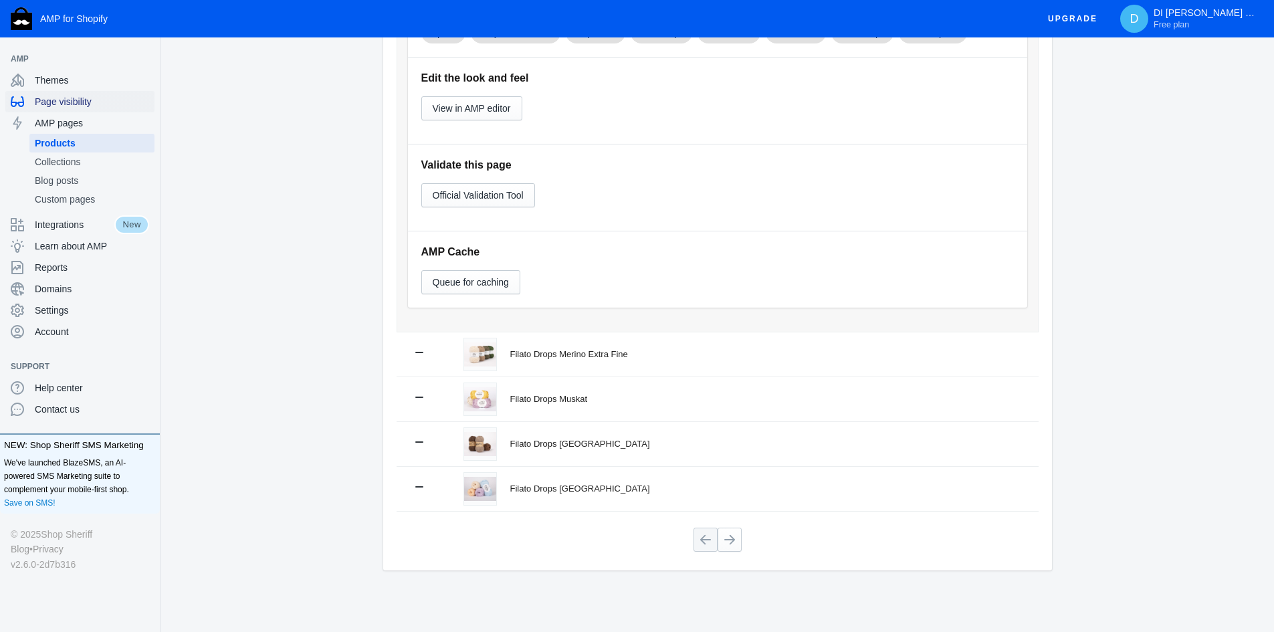
click at [70, 111] on div "Page visibility" at bounding box center [80, 101] width 138 height 21
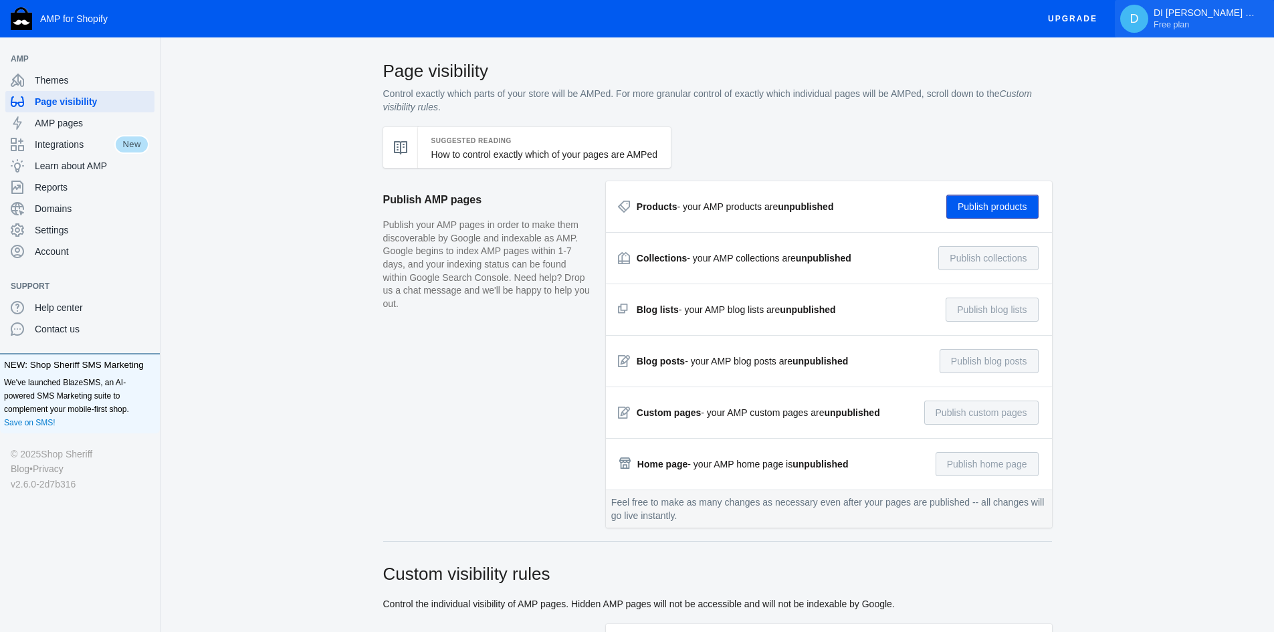
click at [1189, 25] on span "Free plan" at bounding box center [1171, 24] width 35 height 11
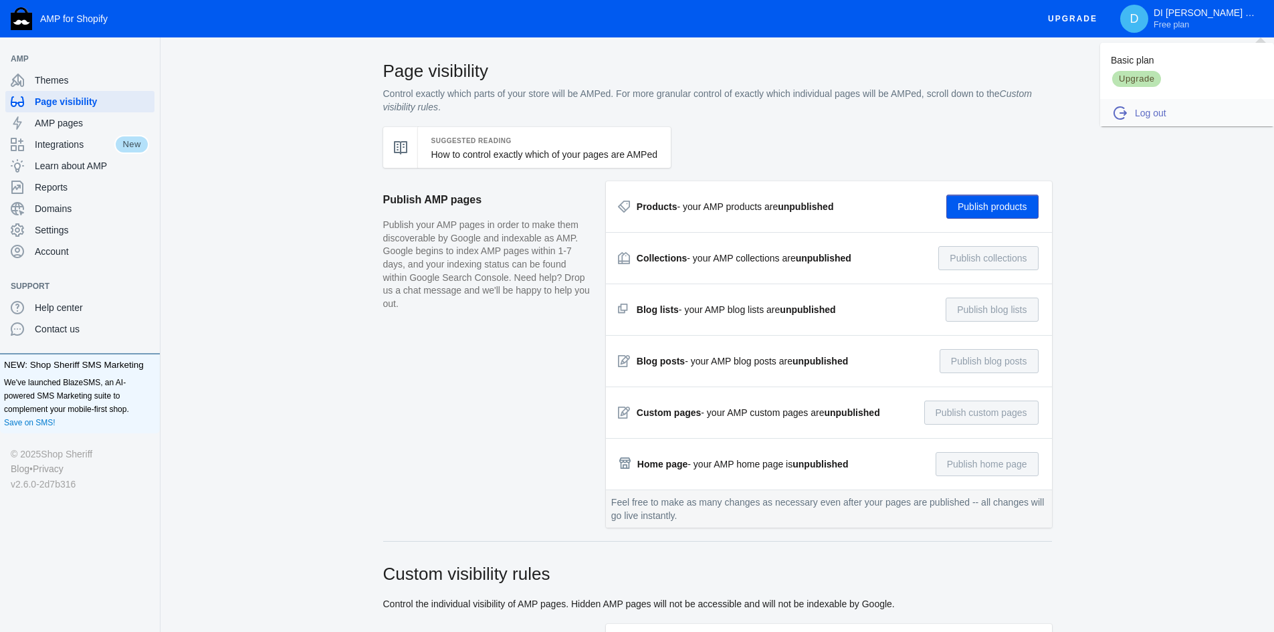
click at [1158, 111] on span "Log out" at bounding box center [1198, 112] width 126 height 13
